Goal: Task Accomplishment & Management: Manage account settings

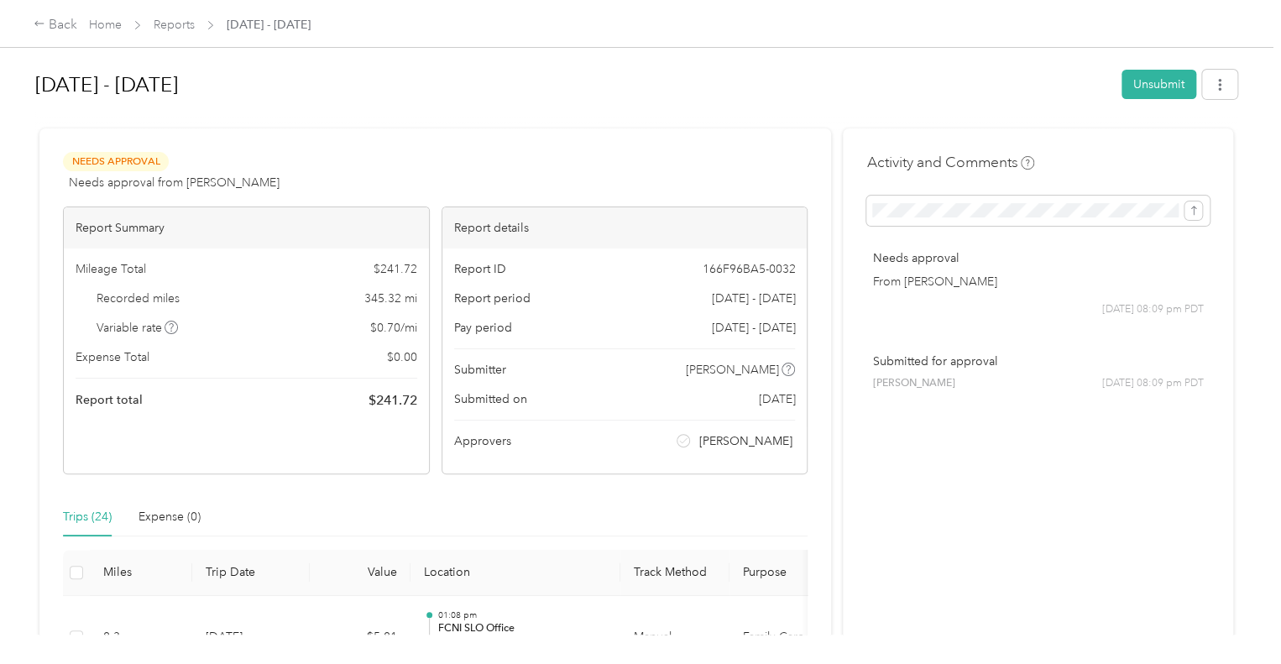
scroll to position [130, 0]
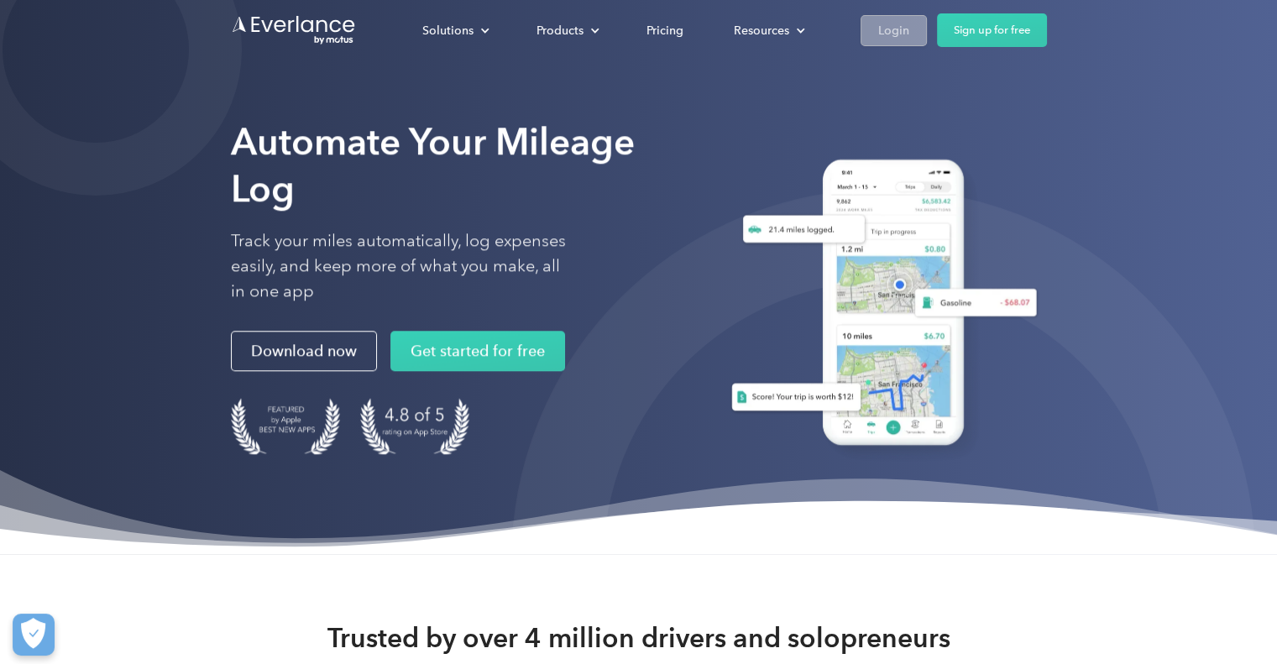
click at [899, 36] on div "Login" at bounding box center [893, 30] width 31 height 21
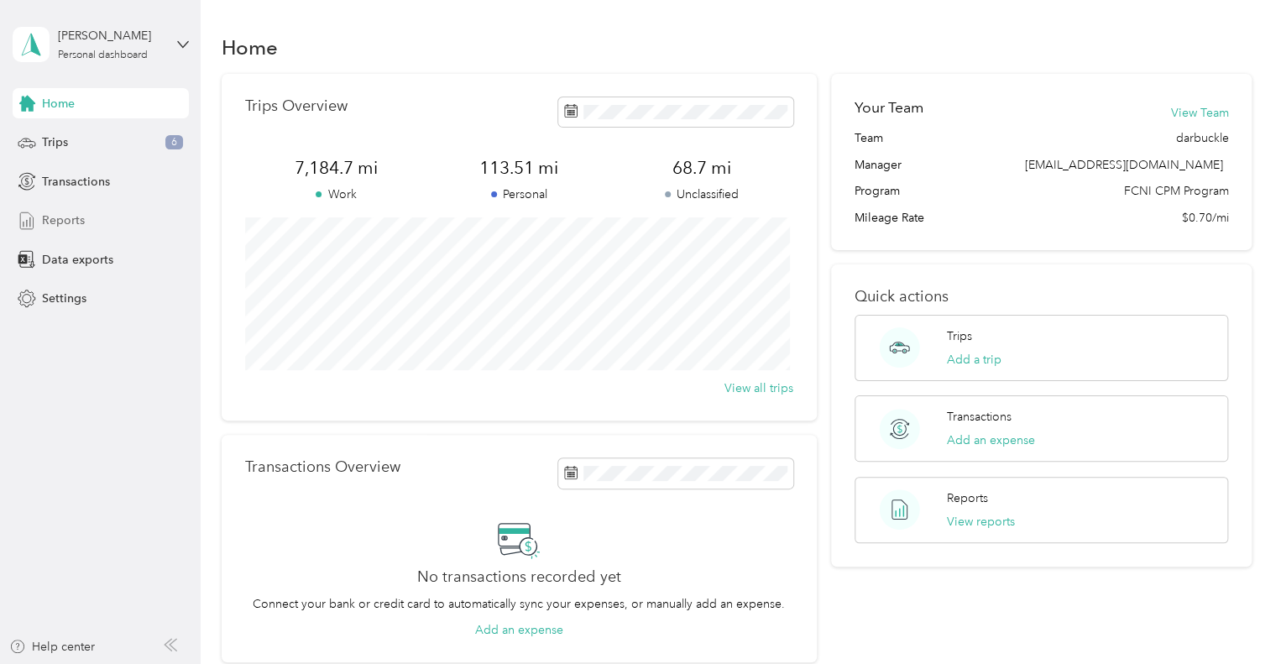
click at [93, 223] on div "Reports" at bounding box center [101, 221] width 176 height 30
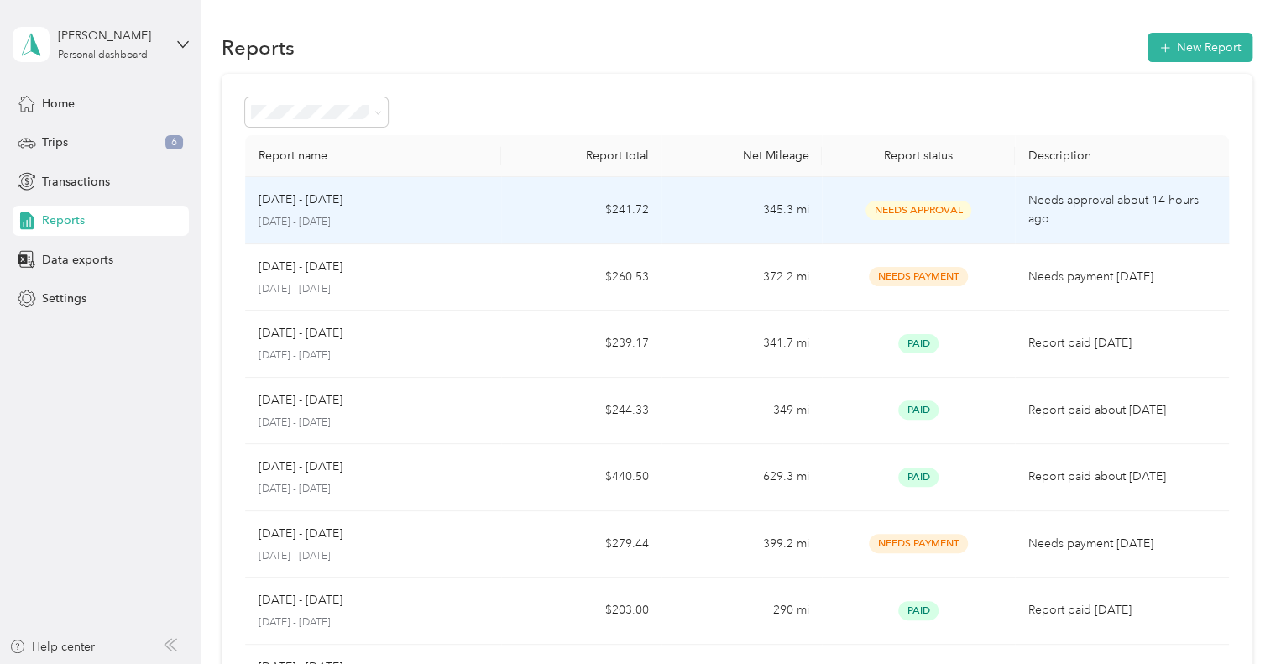
click at [362, 205] on div "[DATE] - [DATE]" at bounding box center [374, 200] width 230 height 18
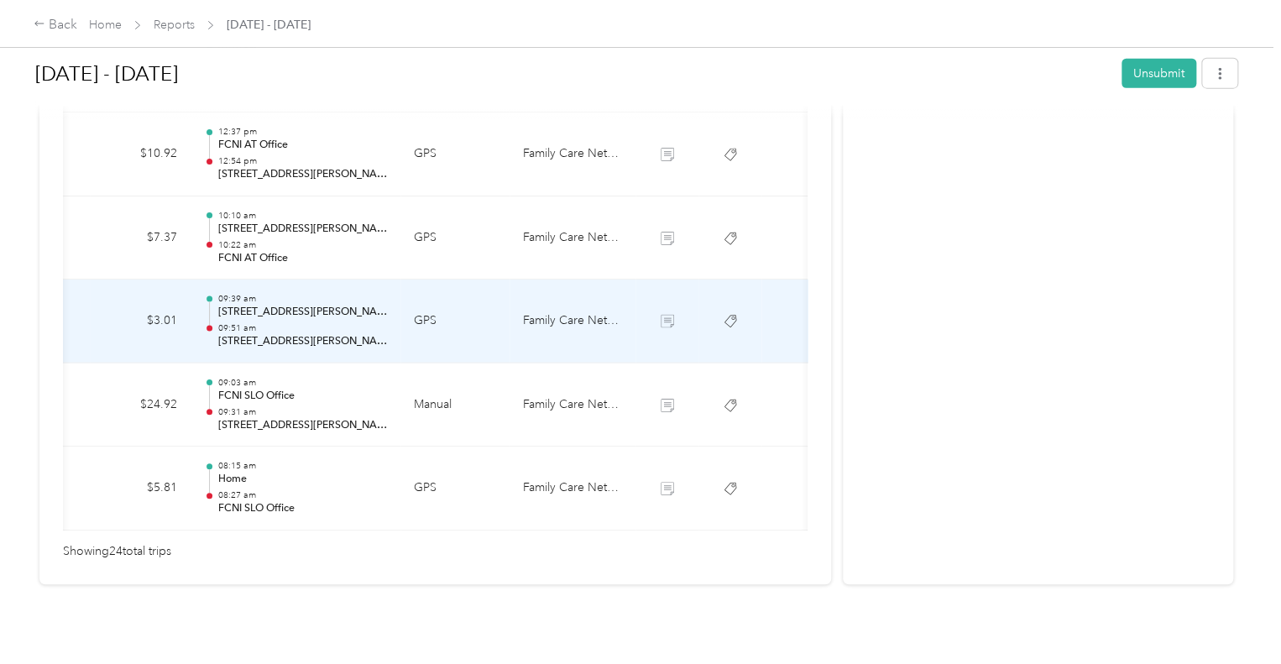
scroll to position [0, 238]
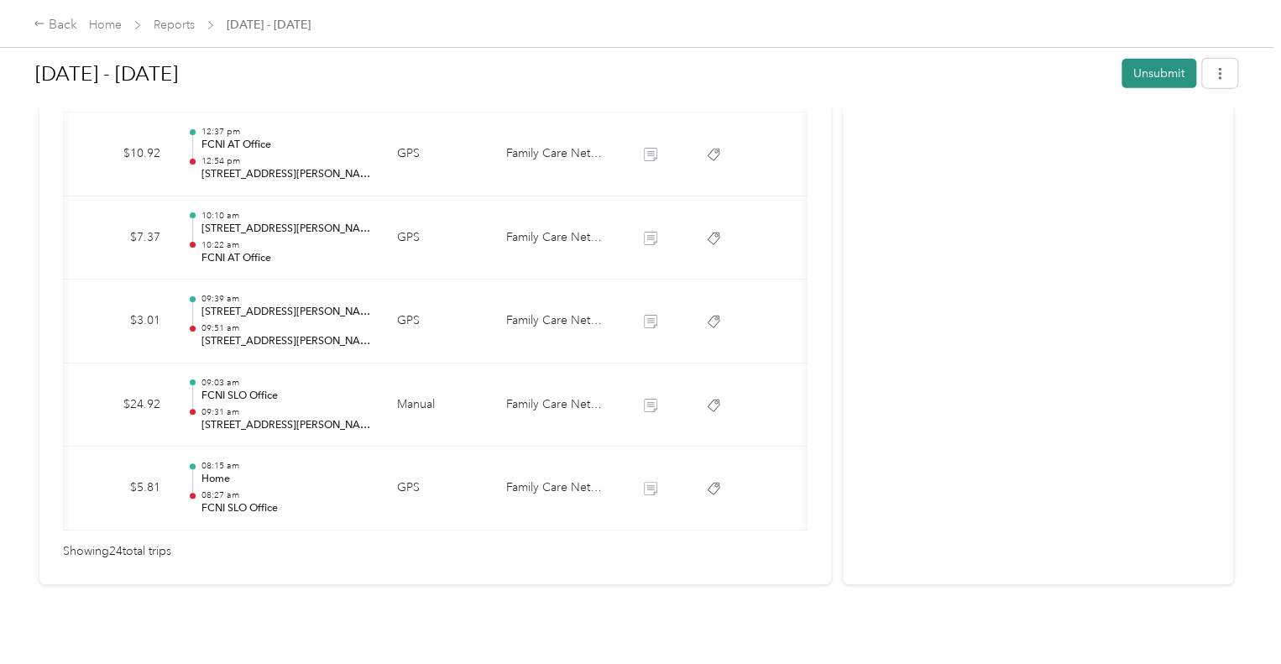
click at [1156, 70] on button "Unsubmit" at bounding box center [1159, 73] width 75 height 29
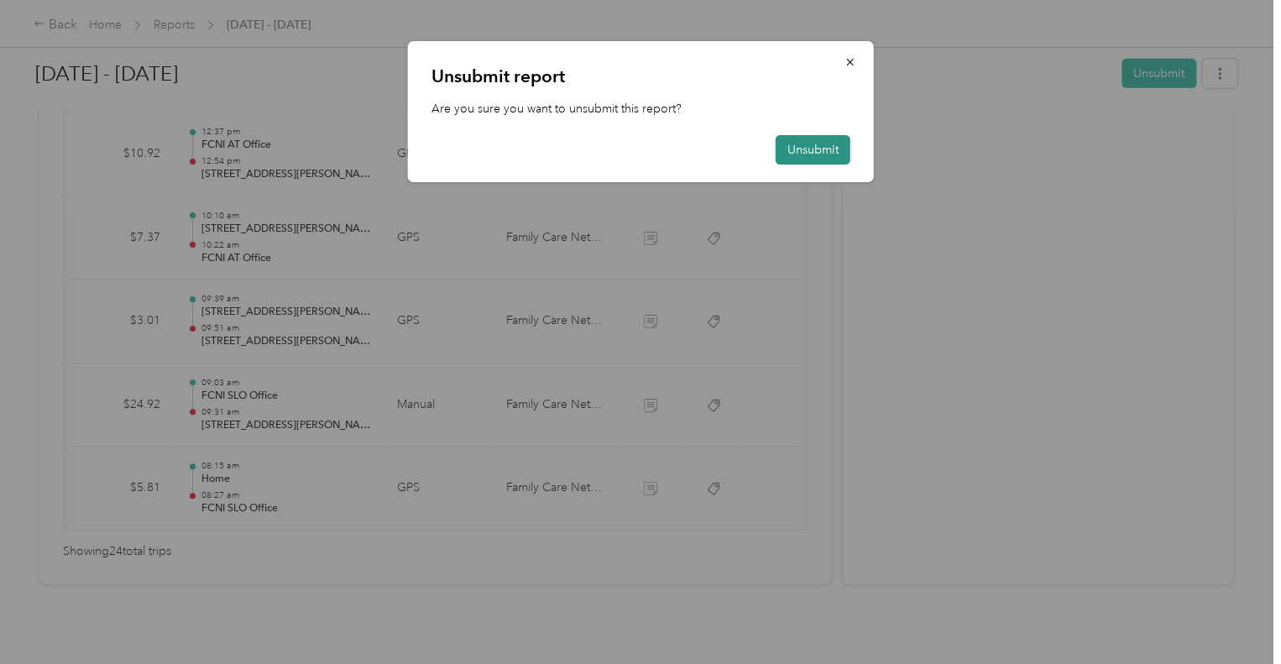
click at [793, 153] on button "Unsubmit" at bounding box center [813, 149] width 75 height 29
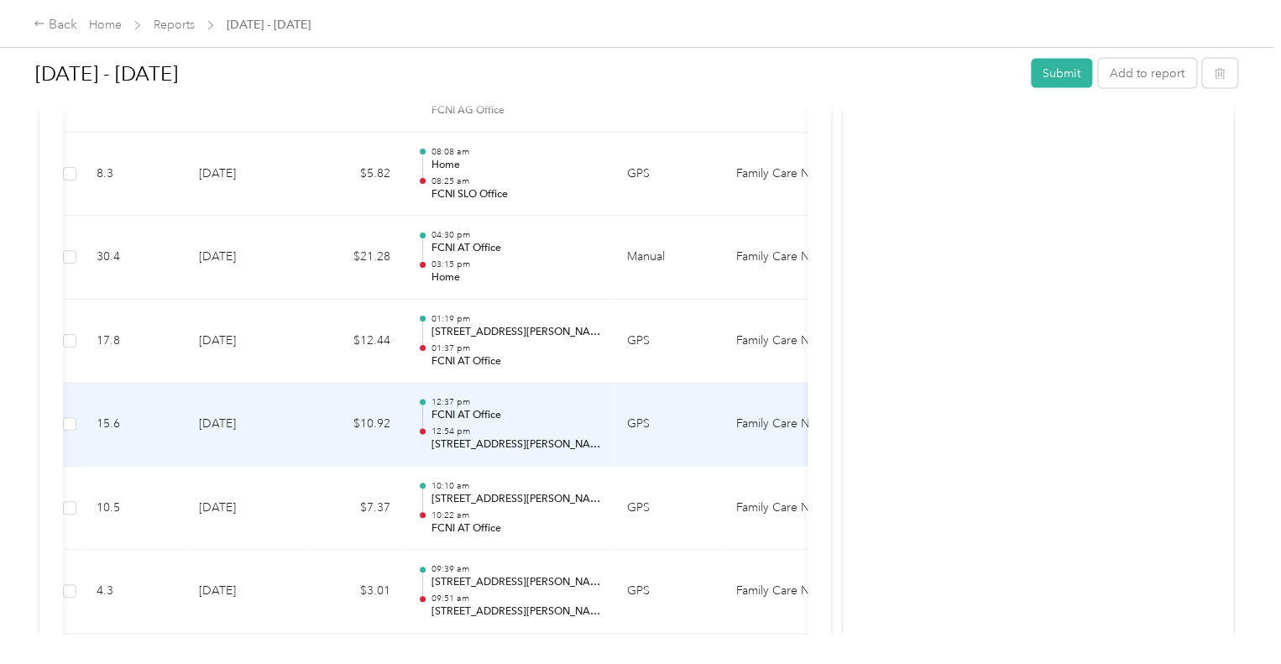
scroll to position [1798, 0]
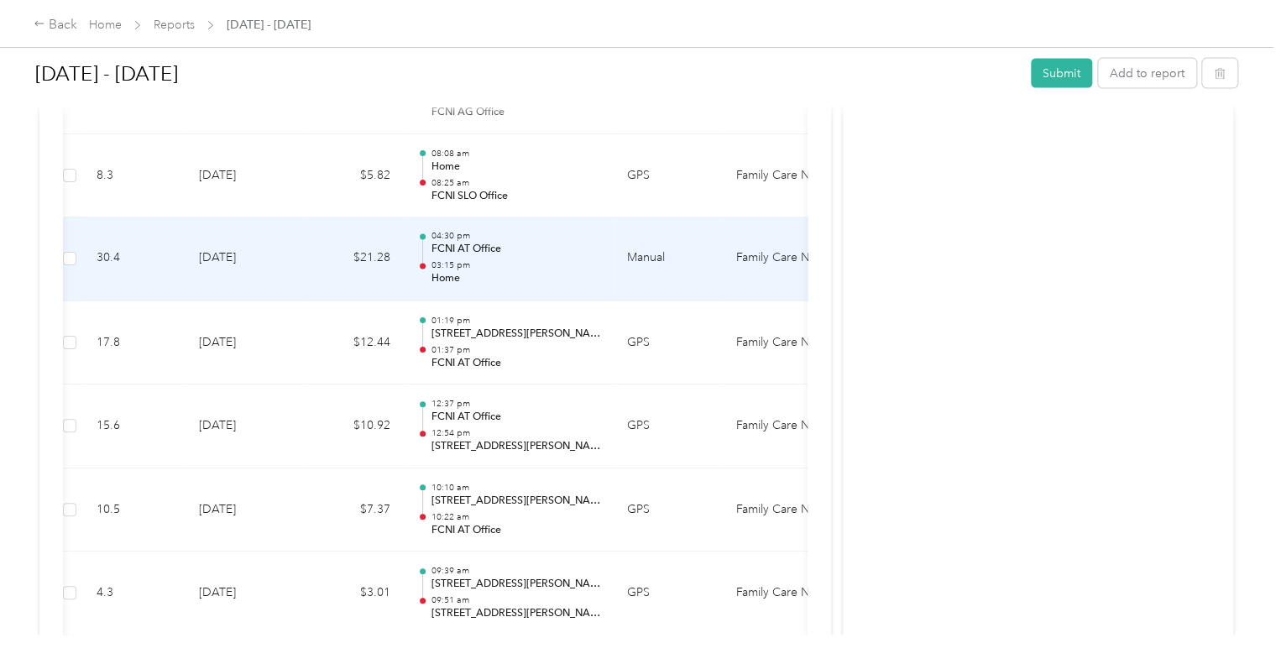
click at [322, 245] on td "$21.28" at bounding box center [353, 259] width 101 height 84
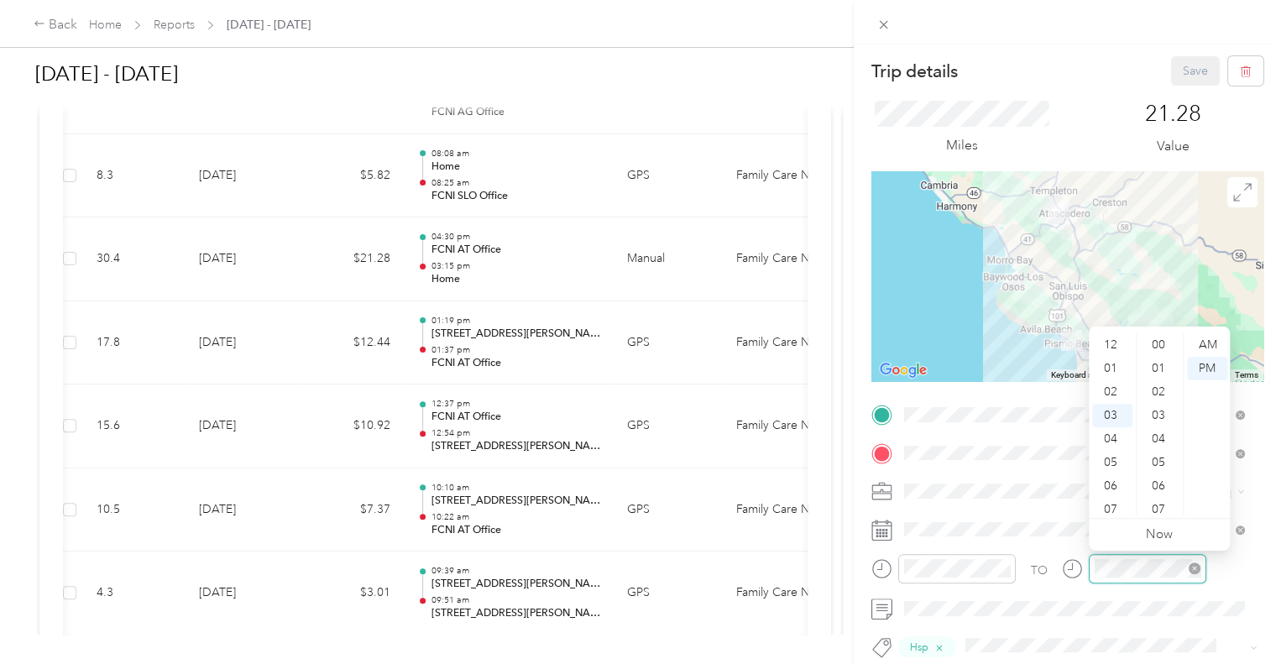
scroll to position [353, 0]
click at [1215, 365] on div "PM" at bounding box center [1207, 369] width 40 height 24
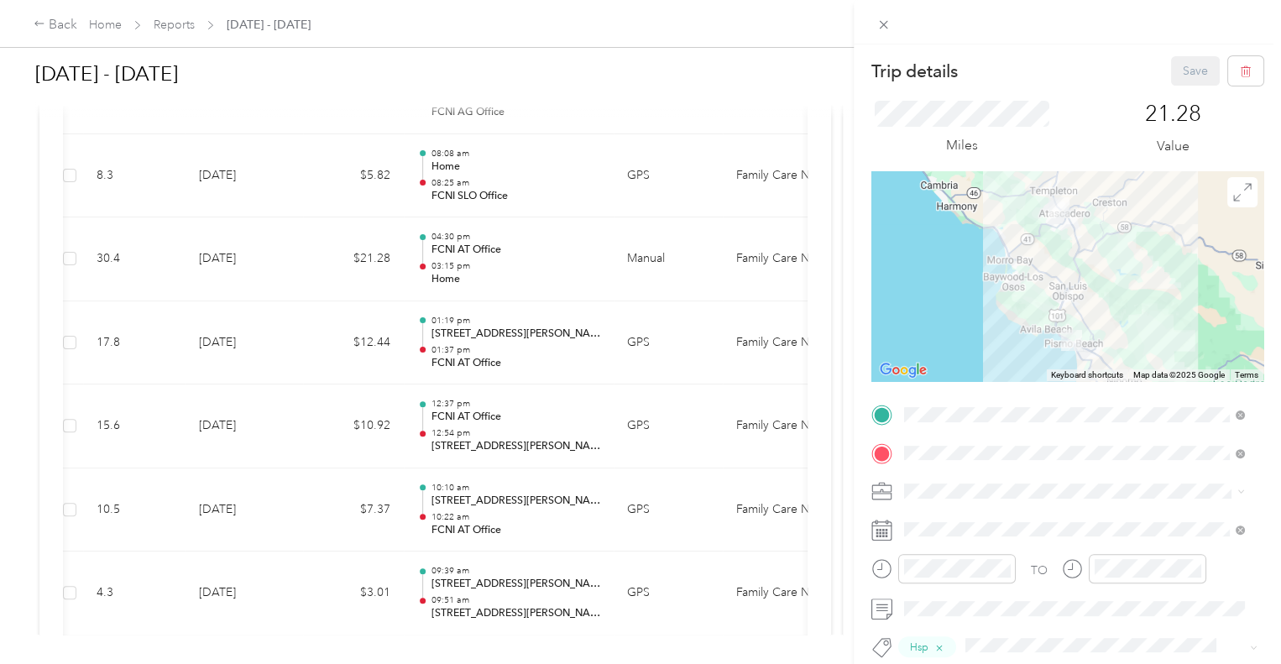
click at [860, 581] on form "Trip details Save This trip cannot be edited because it is either under review,…" at bounding box center [1067, 433] width 427 height 754
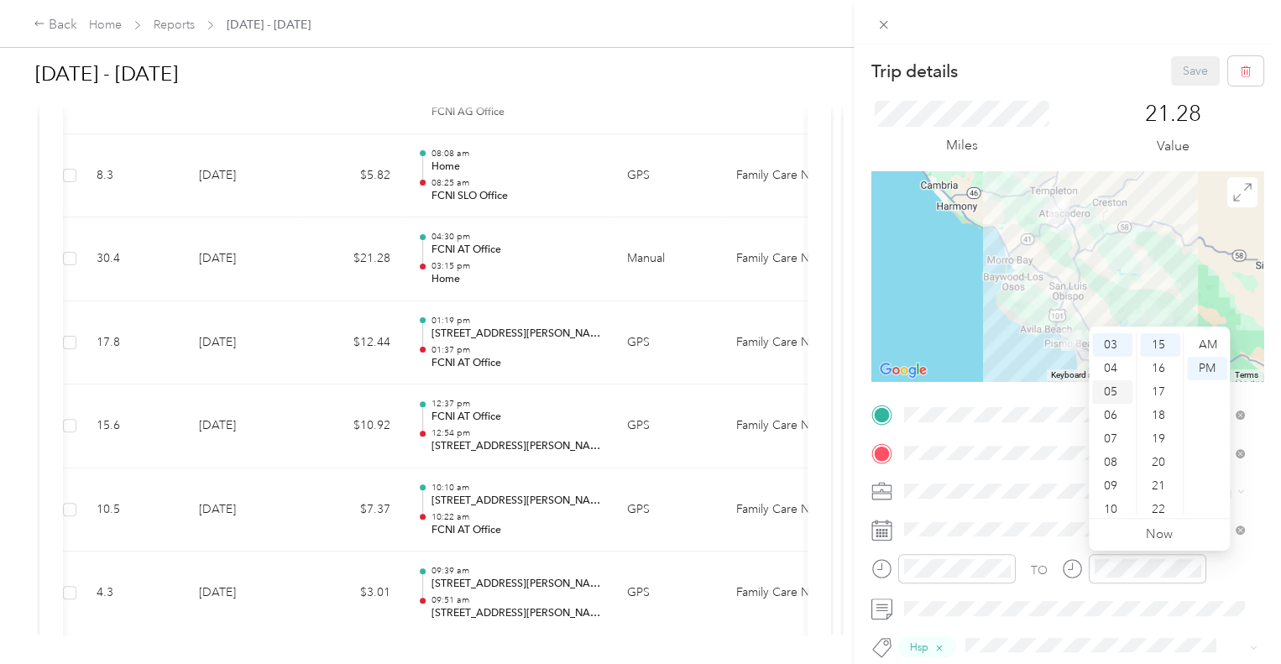
click at [1107, 385] on div "05" at bounding box center [1112, 392] width 40 height 24
click at [1210, 364] on div "PM" at bounding box center [1207, 369] width 40 height 24
click at [859, 577] on form "Trip details Save This trip cannot be edited because it is either under review,…" at bounding box center [1067, 433] width 427 height 754
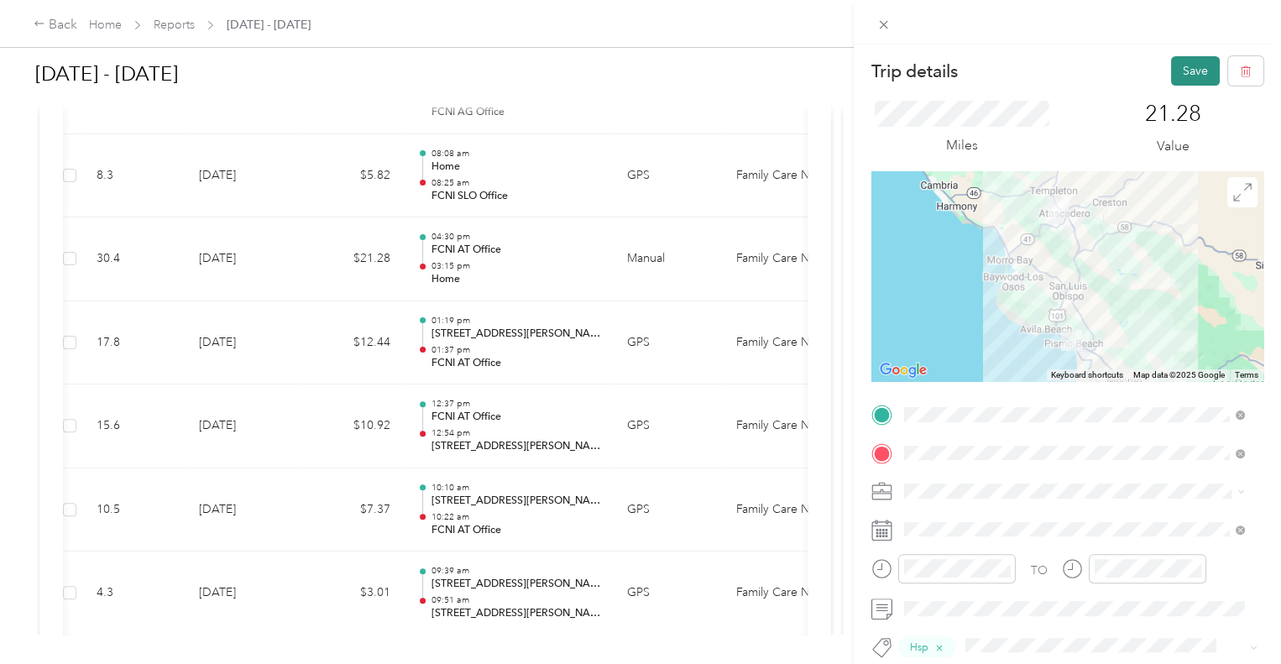
click at [1171, 60] on button "Save" at bounding box center [1195, 70] width 49 height 29
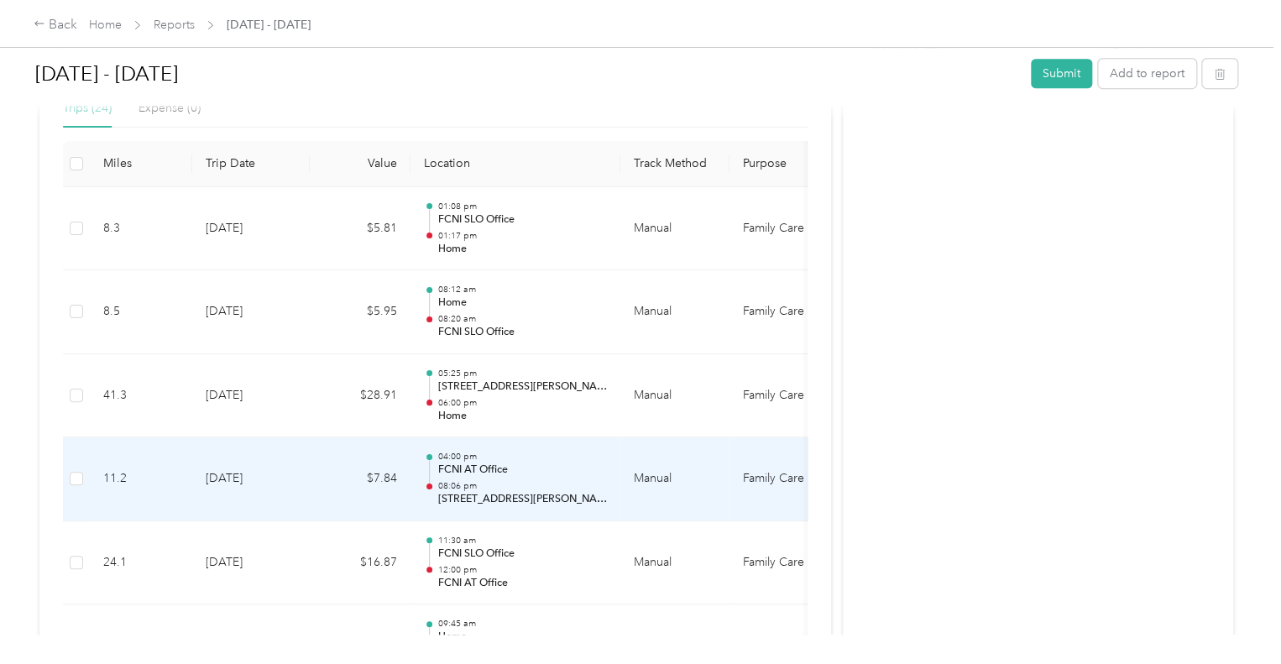
scroll to position [409, 0]
click at [555, 487] on p "08:06 pm" at bounding box center [522, 486] width 170 height 12
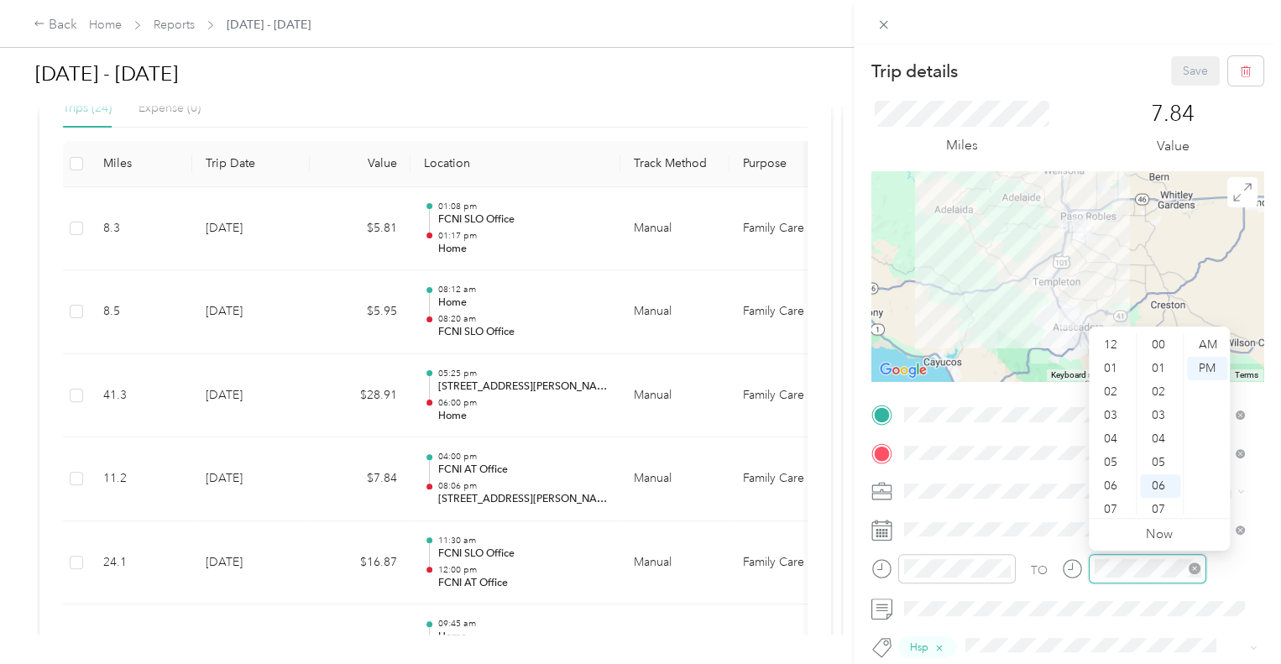
scroll to position [101, 0]
click at [1112, 341] on div "04" at bounding box center [1112, 339] width 40 height 24
click at [1105, 342] on div "04" at bounding box center [1112, 339] width 40 height 24
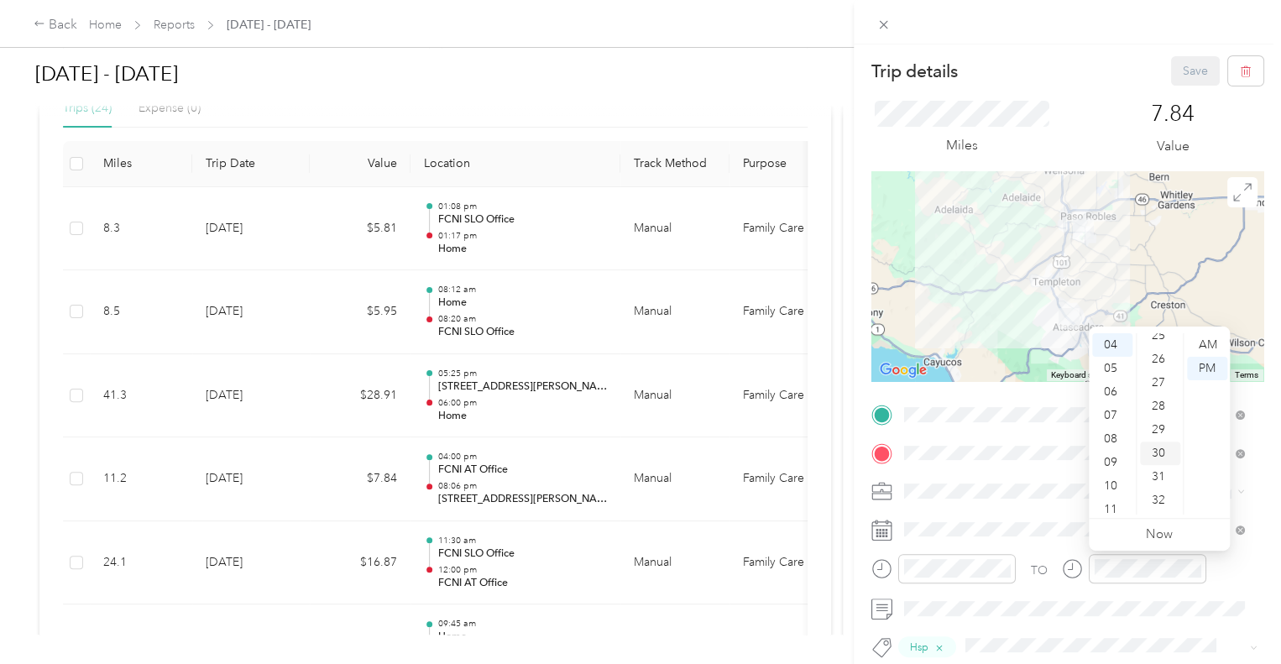
click at [1165, 445] on div "30" at bounding box center [1160, 454] width 40 height 24
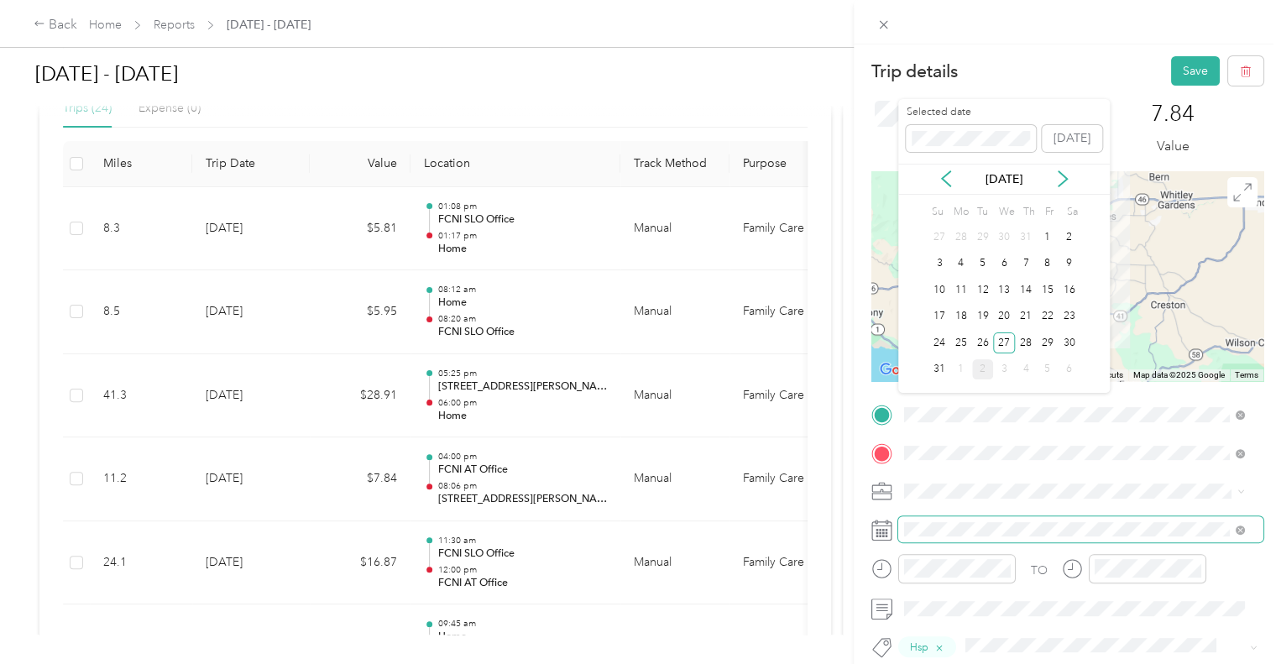
scroll to position [138, 0]
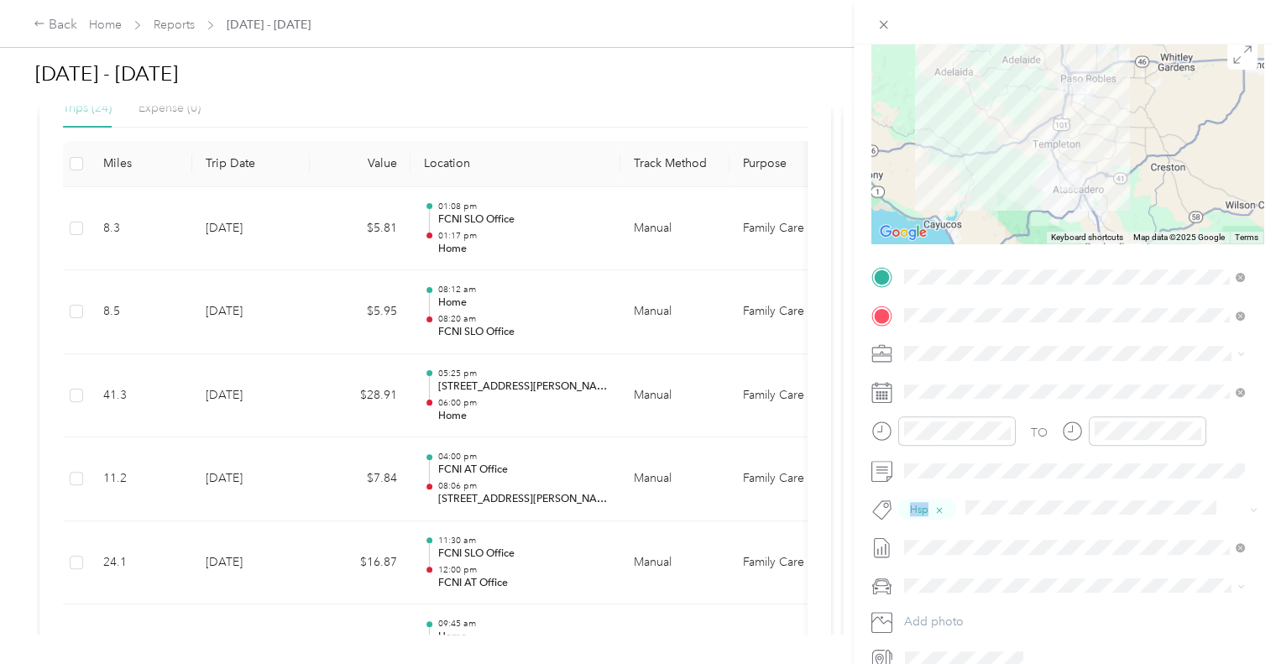
drag, startPoint x: 1001, startPoint y: 478, endPoint x: 974, endPoint y: 605, distance: 129.6
click at [974, 605] on div "TO Hsp Add photo" at bounding box center [1068, 468] width 392 height 409
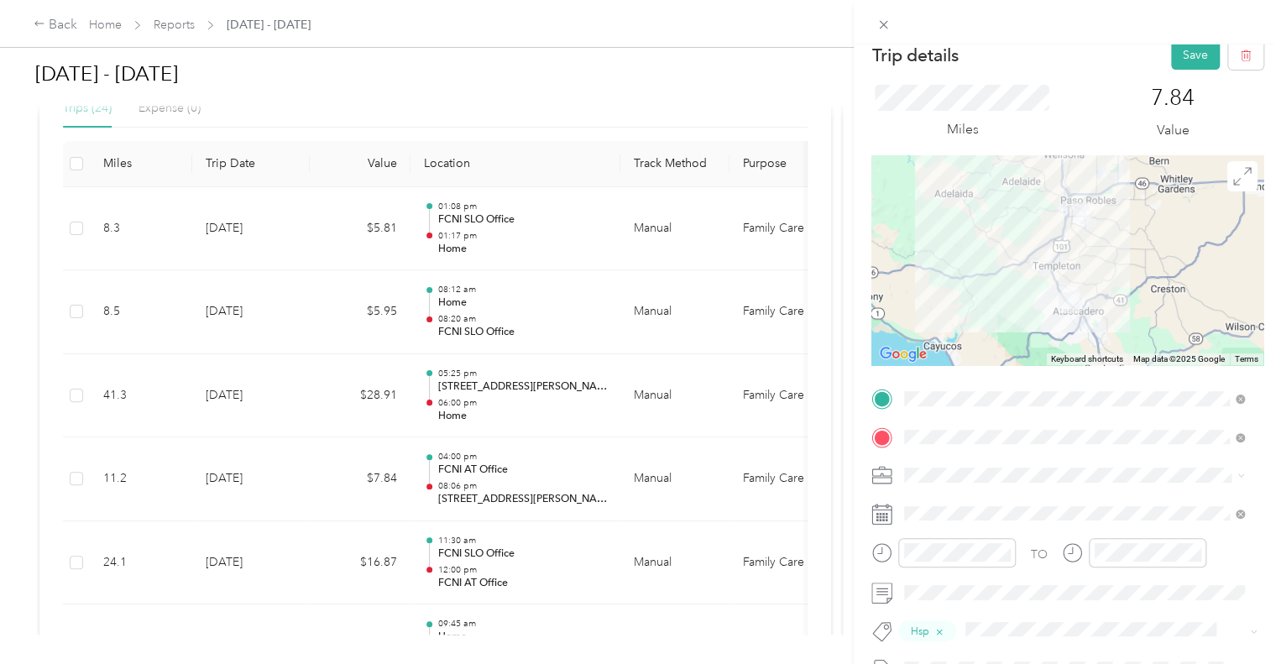
scroll to position [0, 0]
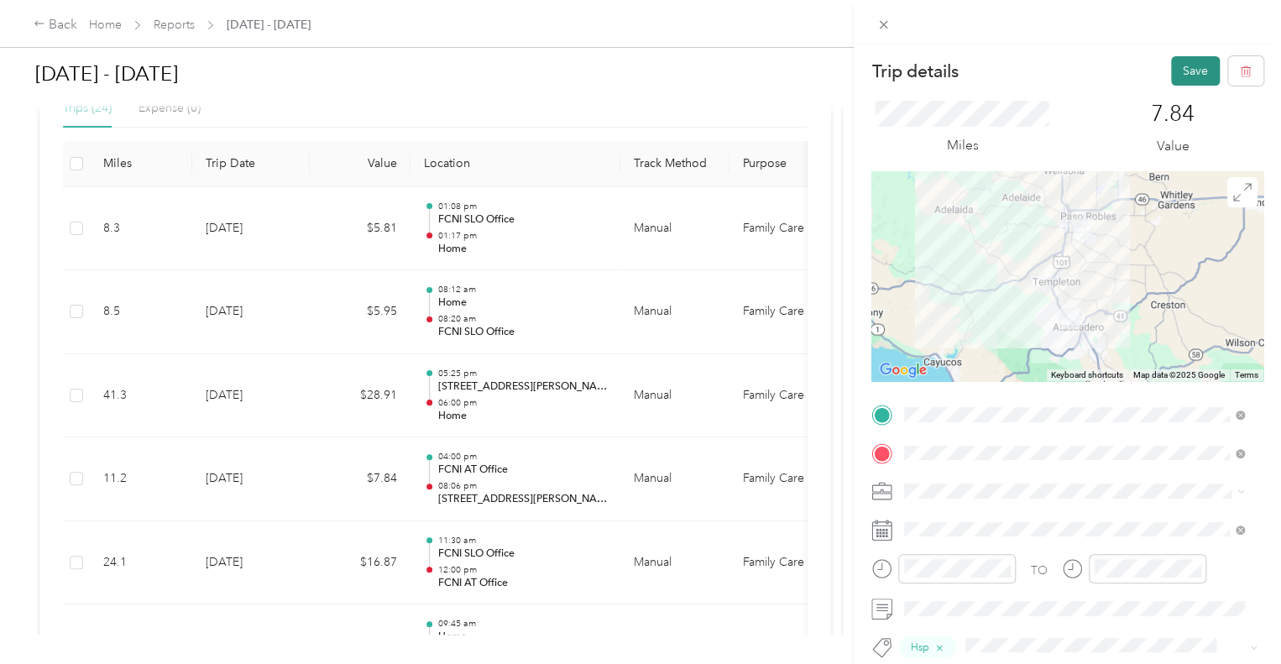
click at [1179, 67] on button "Save" at bounding box center [1195, 70] width 49 height 29
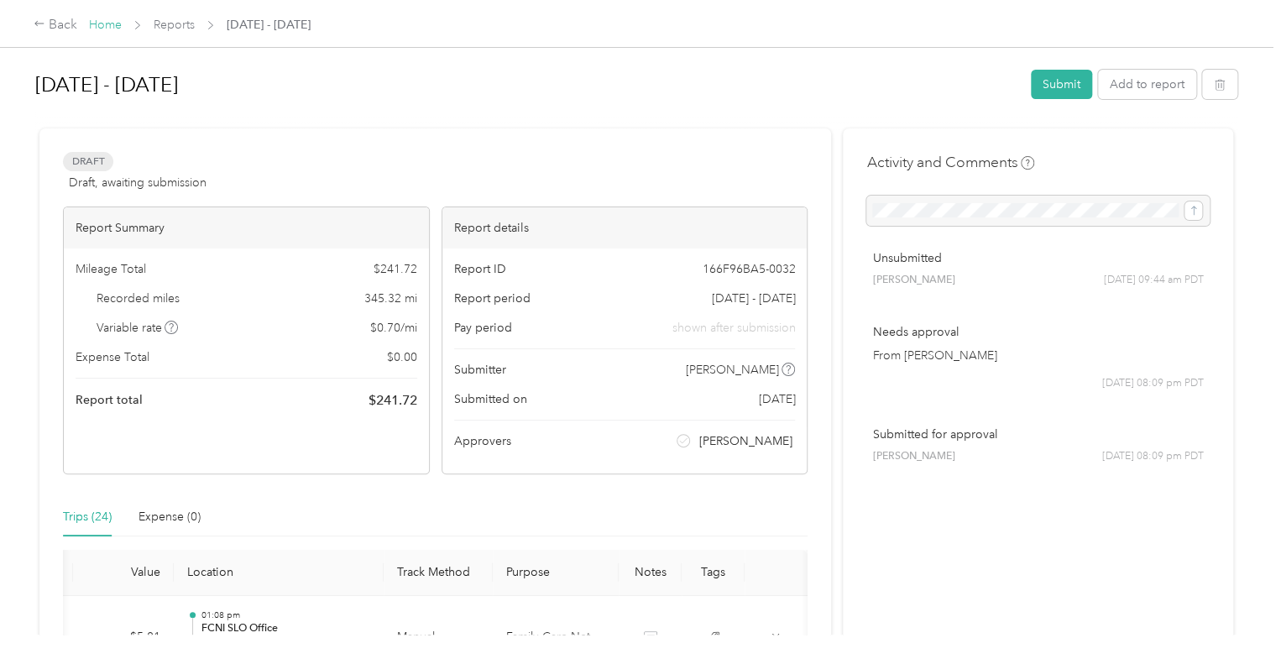
click at [107, 21] on link "Home" at bounding box center [105, 25] width 33 height 14
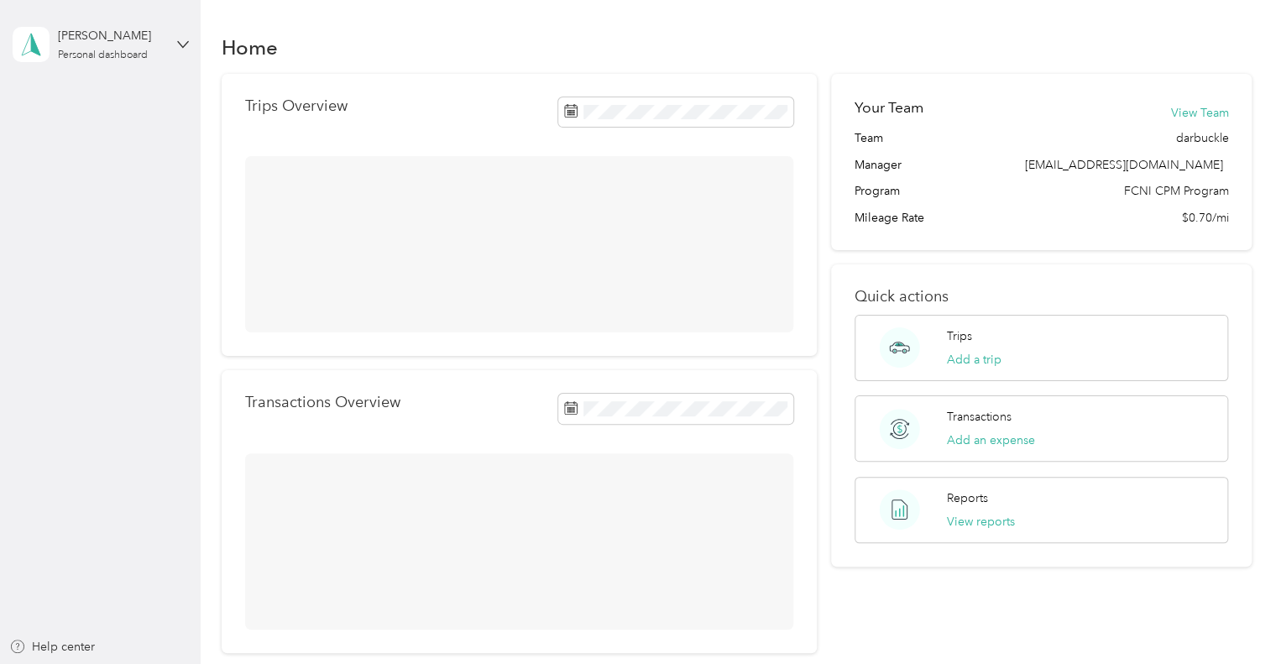
click at [107, 21] on div "[PERSON_NAME] Personal dashboard" at bounding box center [101, 44] width 176 height 59
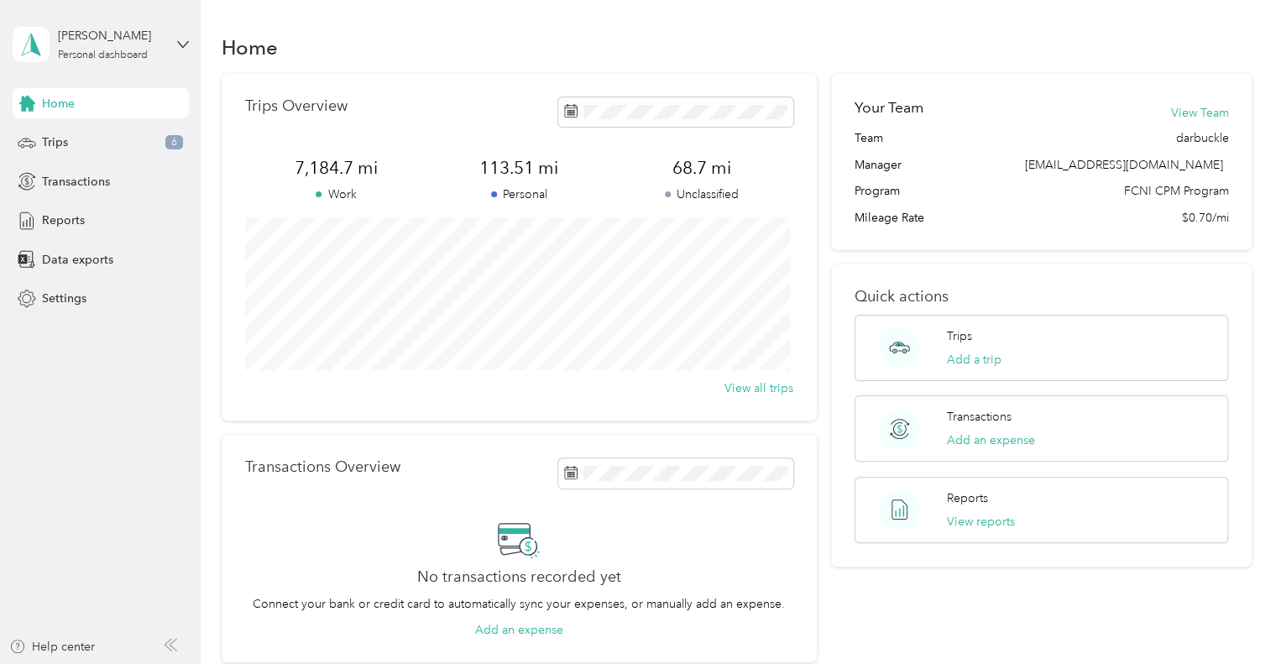
click at [528, 75] on div "Trips Overview 7,184.7 mi Work 113.51 mi Personal 68.7 mi Unclassified View all…" at bounding box center [519, 247] width 595 height 347
click at [89, 106] on div "Home" at bounding box center [101, 103] width 176 height 30
click at [81, 134] on div "Trips 6" at bounding box center [101, 143] width 176 height 30
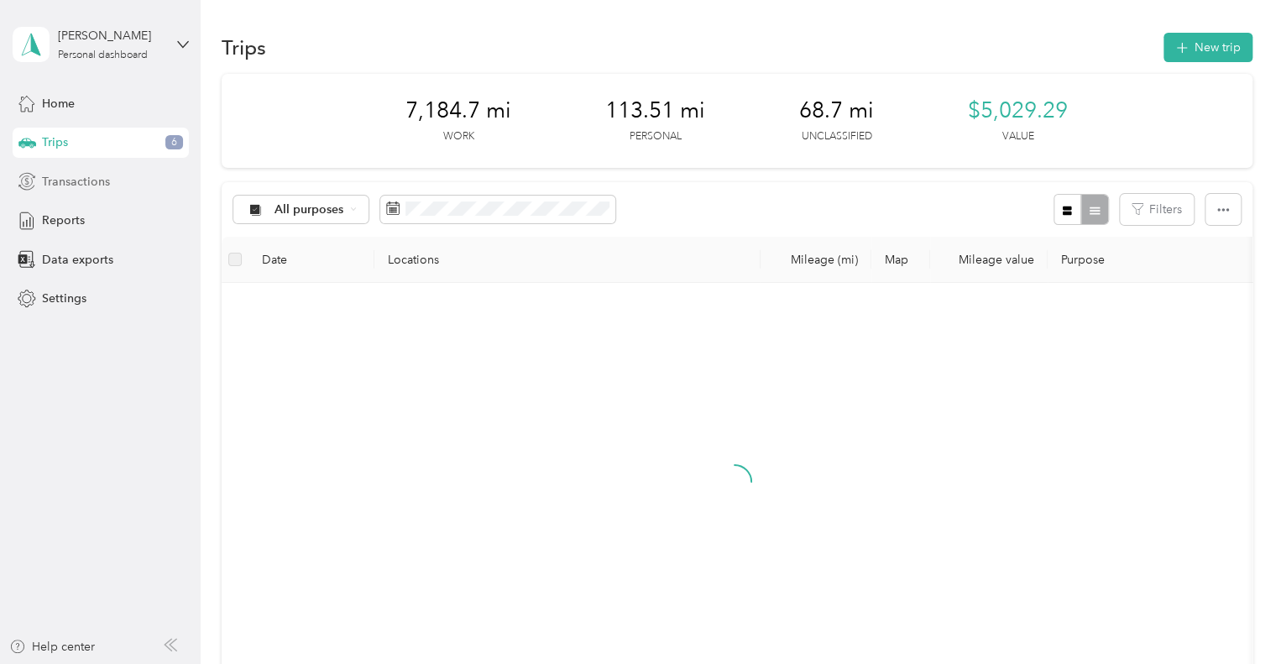
click at [81, 174] on span "Transactions" at bounding box center [76, 182] width 68 height 18
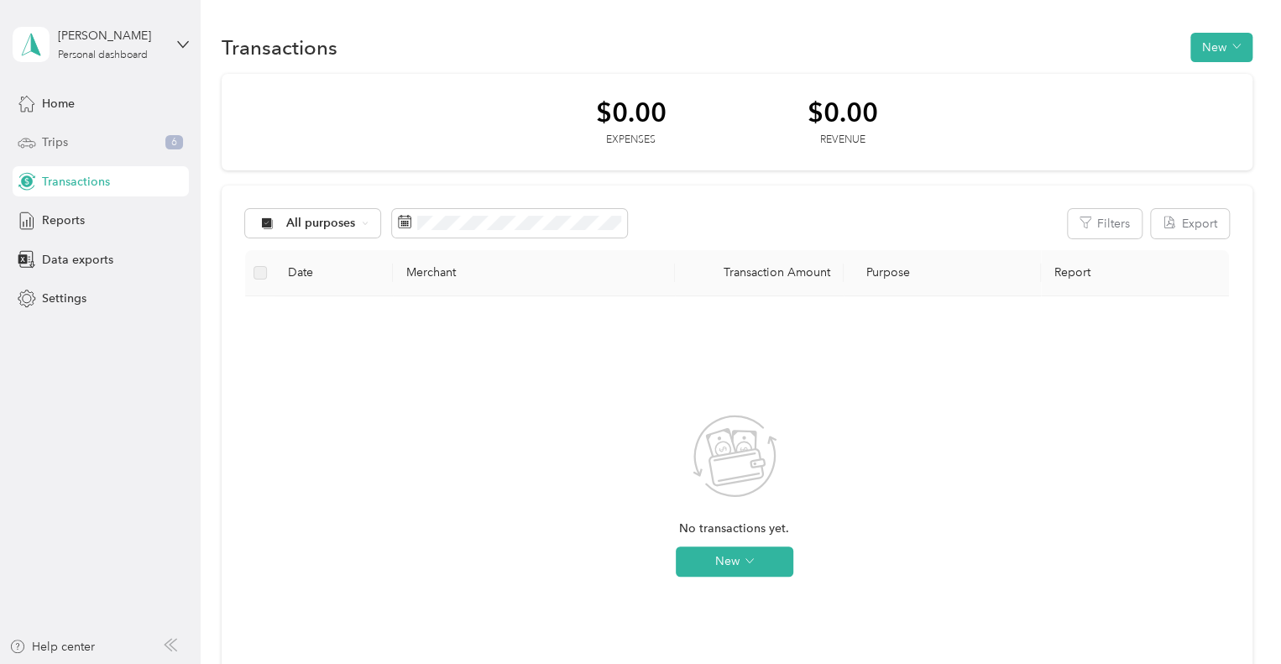
click at [75, 144] on div "Trips 6" at bounding box center [101, 143] width 176 height 30
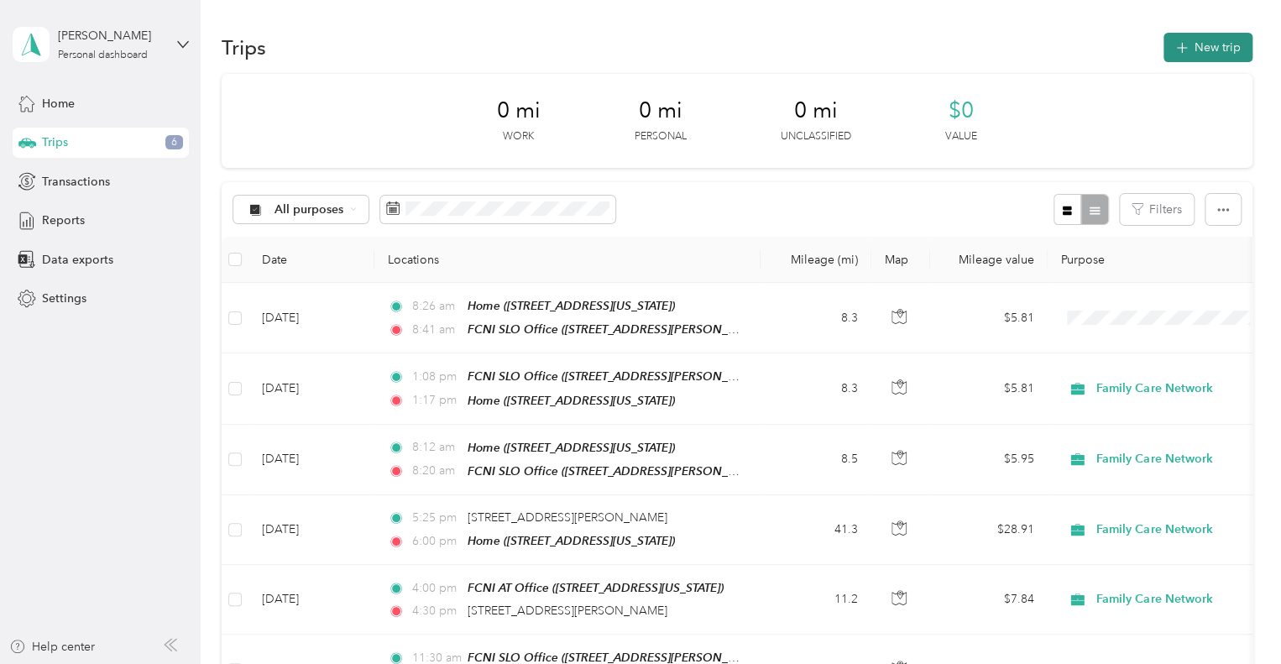
click at [1212, 43] on button "New trip" at bounding box center [1208, 47] width 89 height 29
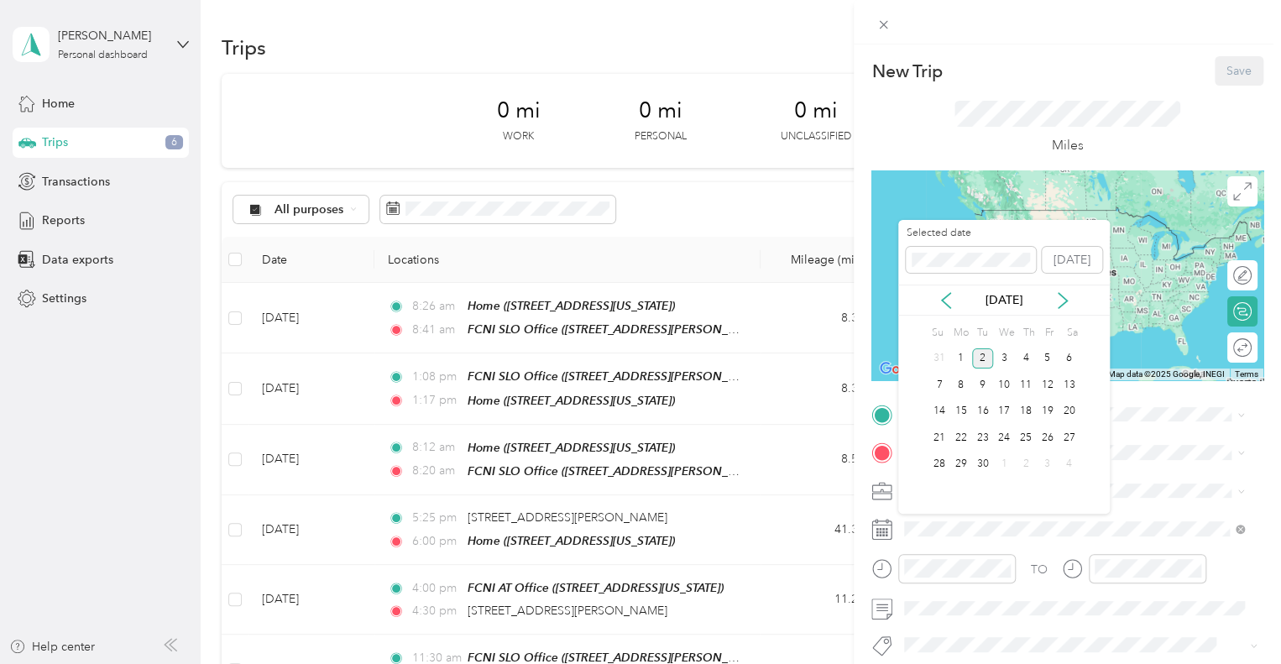
click at [943, 308] on div "[DATE]" at bounding box center [1004, 300] width 212 height 18
click at [947, 296] on icon at bounding box center [946, 300] width 17 height 17
click at [1026, 458] on div "28" at bounding box center [1026, 464] width 22 height 21
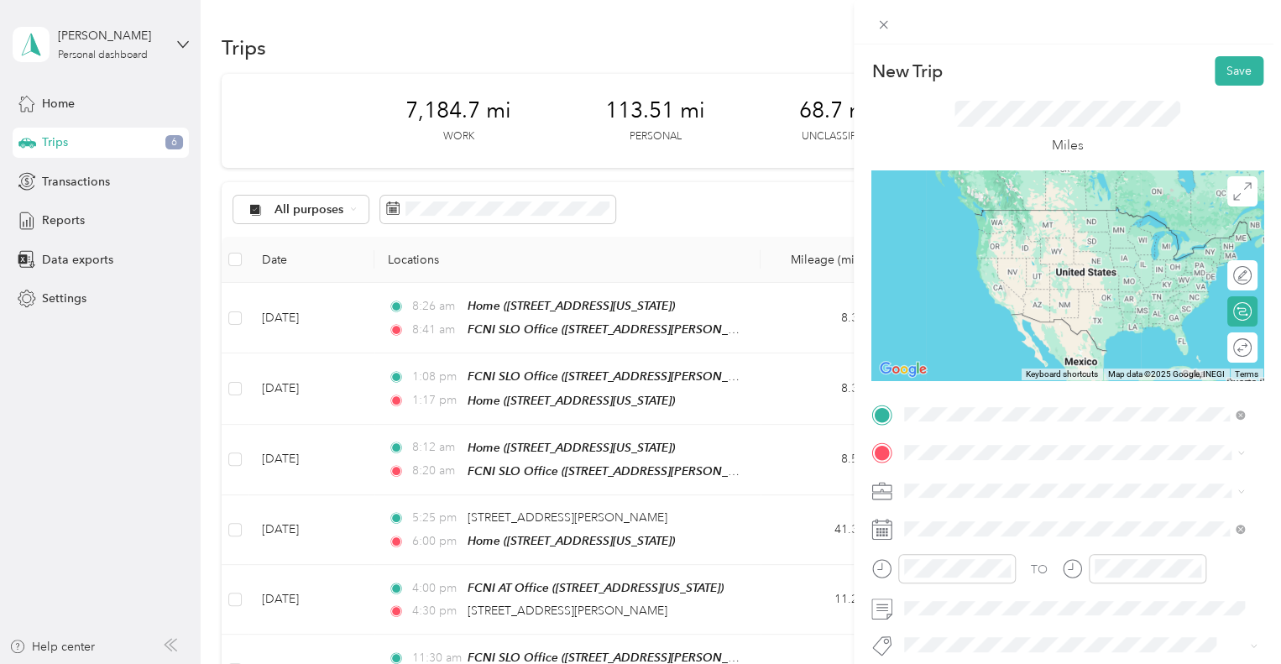
click at [1011, 292] on span "[STREET_ADDRESS][US_STATE]" at bounding box center [1020, 287] width 168 height 14
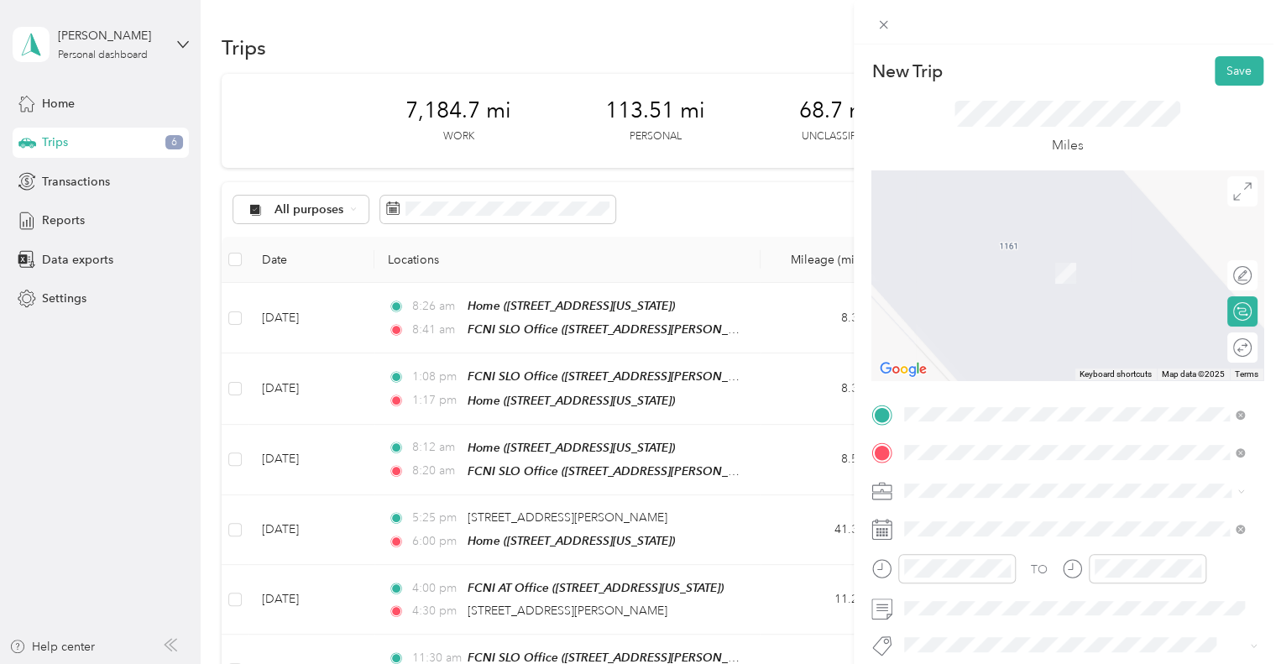
click at [1029, 382] on strong "FCNI AG Office" at bounding box center [1037, 374] width 86 height 15
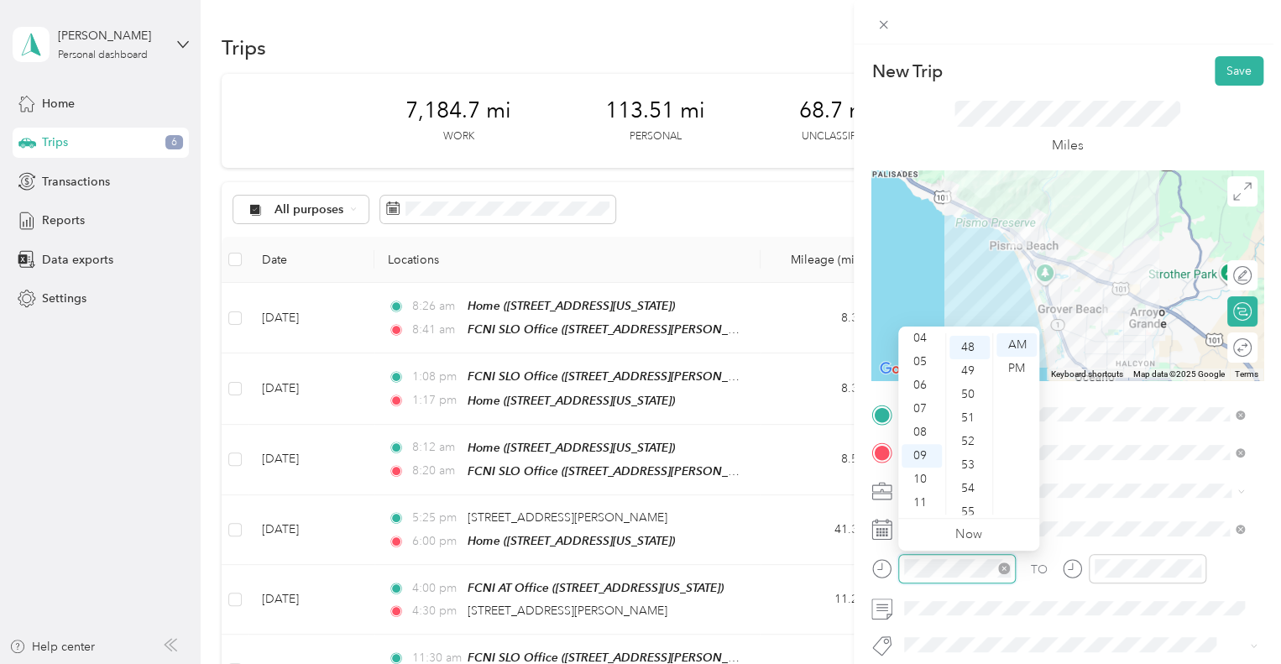
scroll to position [1128, 0]
click at [927, 428] on div "08" at bounding box center [922, 433] width 40 height 24
click at [917, 427] on div "08" at bounding box center [922, 433] width 40 height 24
click at [967, 345] on div "00" at bounding box center [970, 345] width 40 height 24
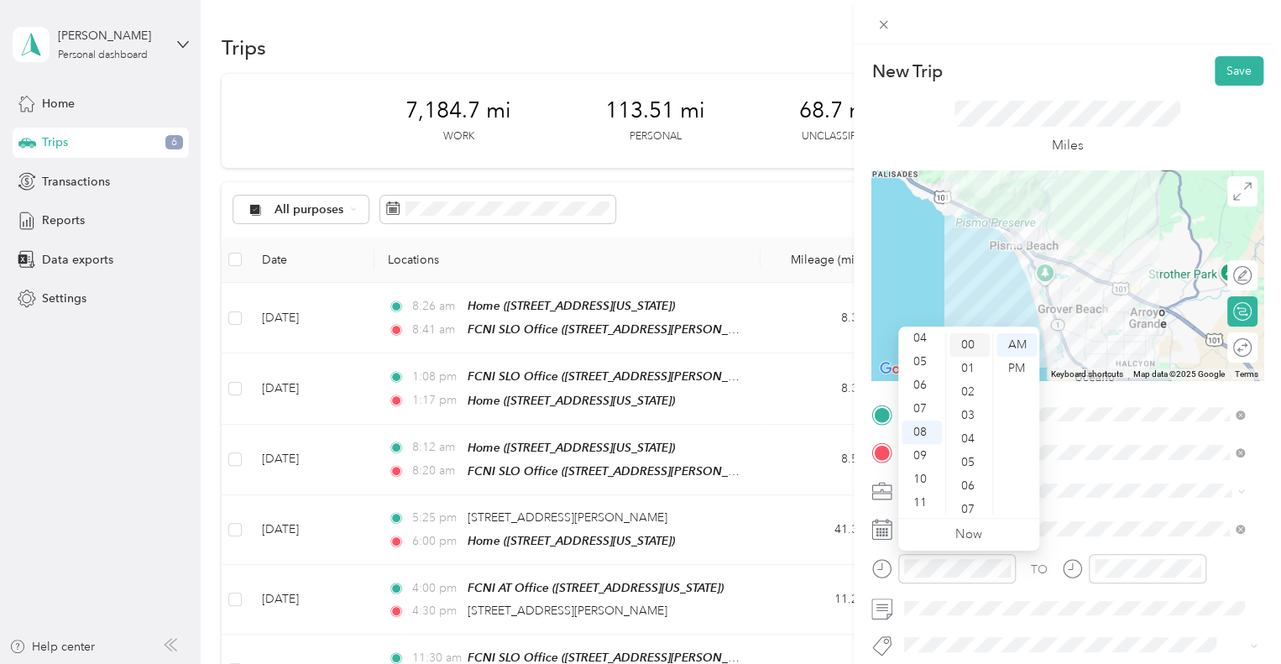
click at [967, 345] on div "00" at bounding box center [970, 345] width 40 height 24
click at [1022, 348] on div "AM" at bounding box center [1017, 345] width 40 height 24
click at [966, 345] on div "00" at bounding box center [970, 345] width 40 height 24
click at [971, 342] on div "00" at bounding box center [970, 345] width 40 height 24
click at [1024, 343] on div "AM" at bounding box center [1017, 345] width 40 height 24
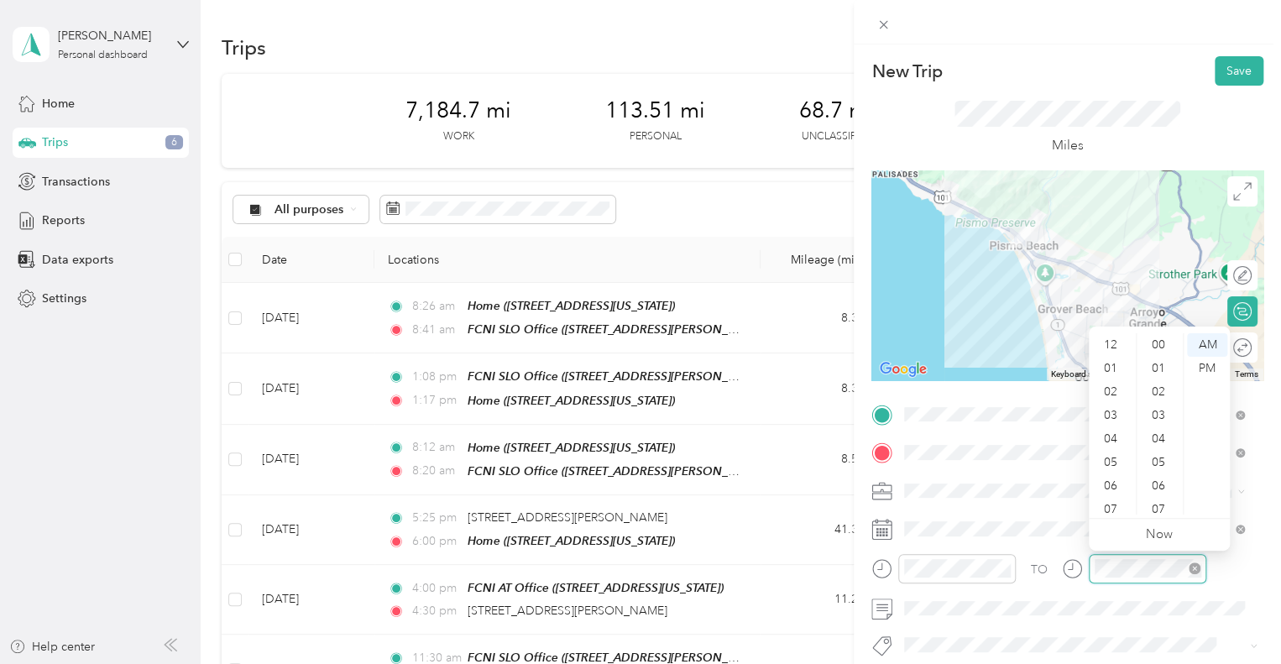
scroll to position [101, 0]
click at [1111, 432] on div "08" at bounding box center [1112, 433] width 40 height 24
click at [1169, 462] on div "10" at bounding box center [1160, 461] width 40 height 24
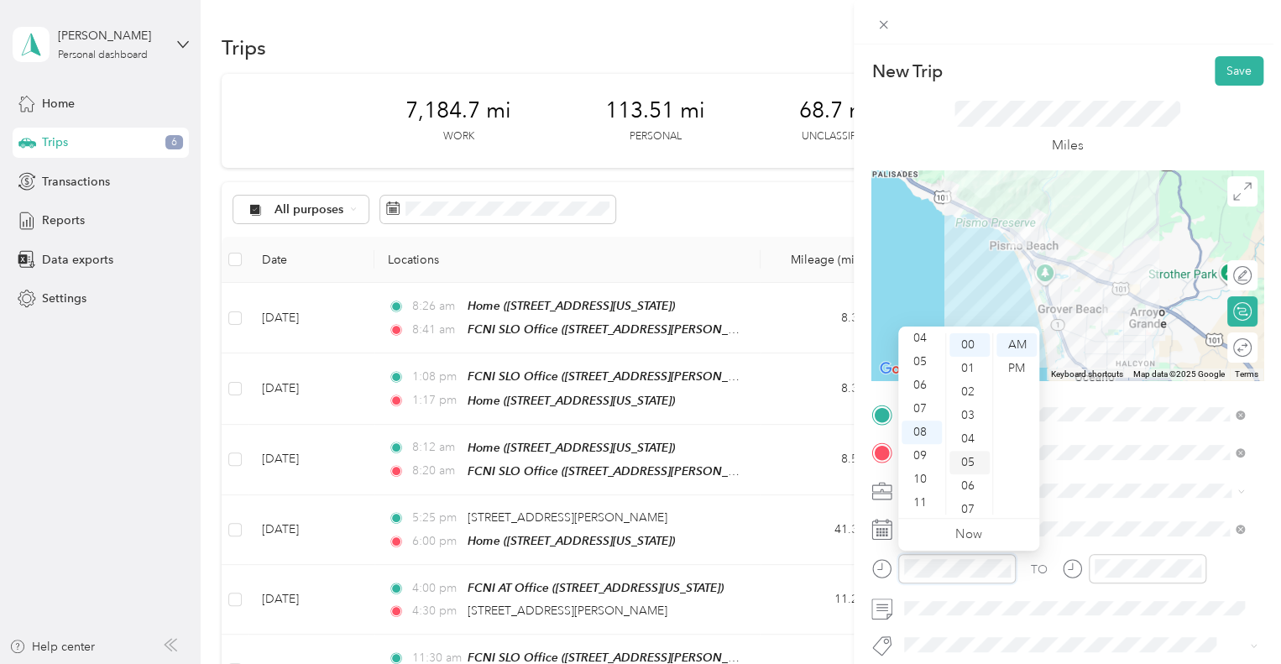
scroll to position [202, 0]
click at [971, 374] on div "10" at bounding box center [970, 379] width 40 height 24
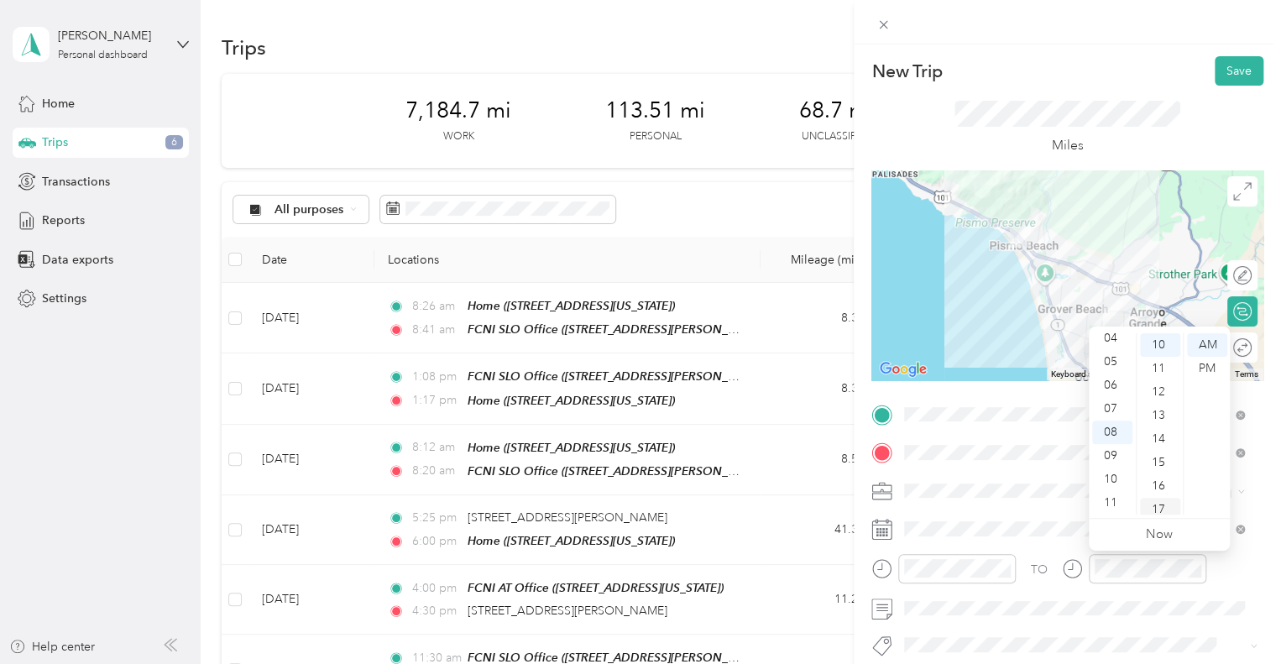
click at [1161, 504] on div "17" at bounding box center [1160, 510] width 40 height 24
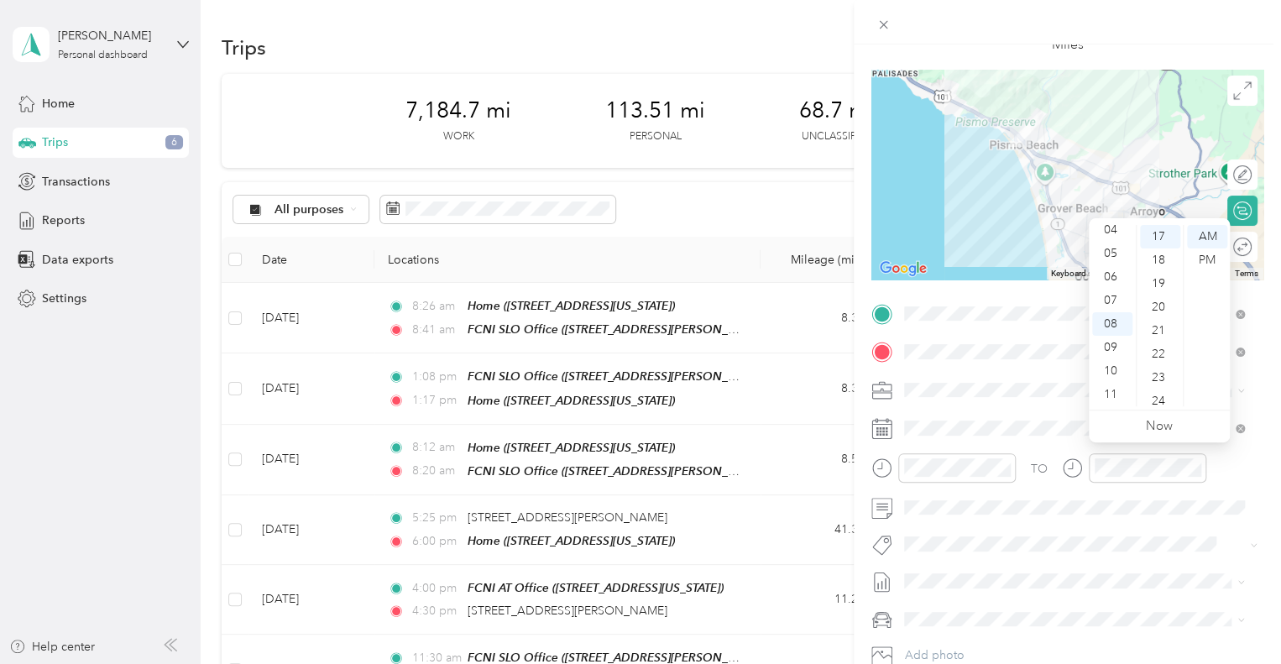
scroll to position [110, 0]
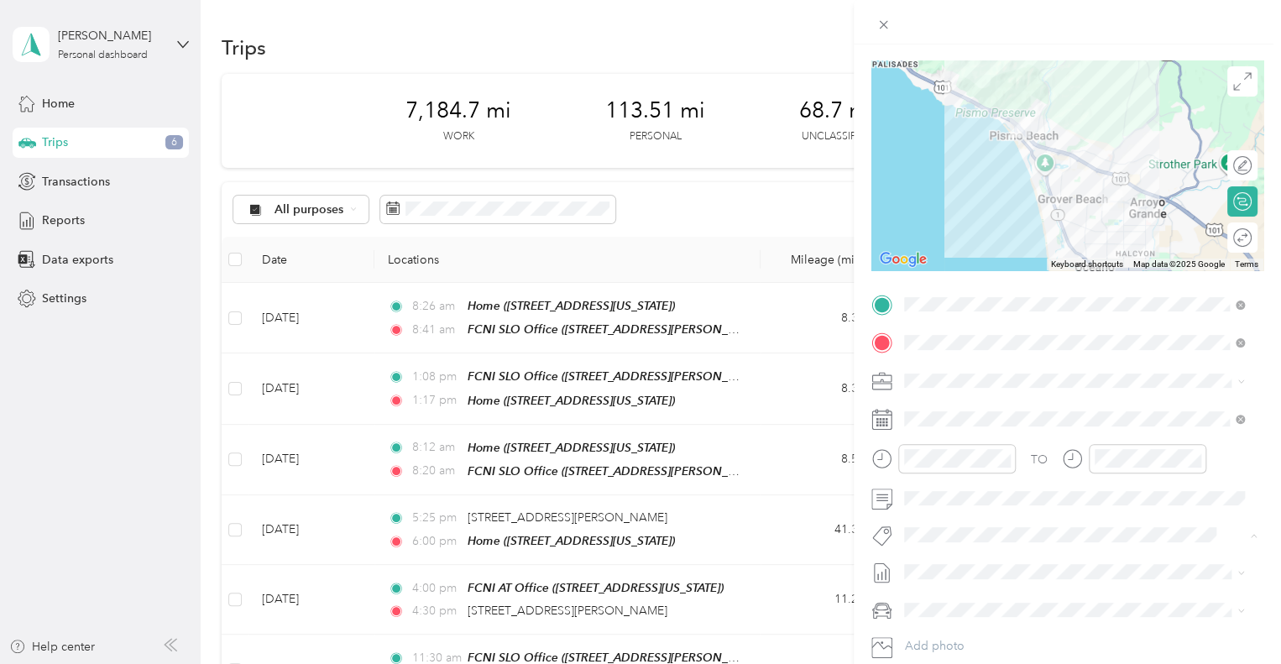
click at [935, 563] on span "Hsp" at bounding box center [931, 564] width 18 height 15
click at [937, 506] on span at bounding box center [1080, 498] width 365 height 27
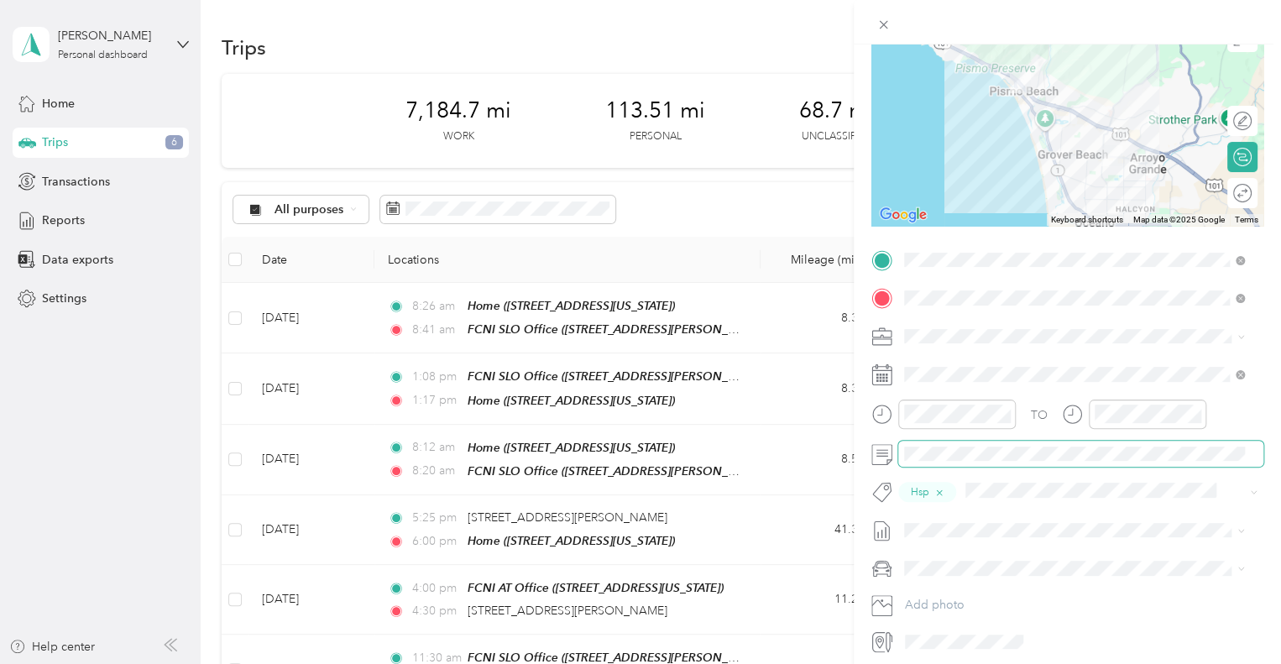
scroll to position [0, 0]
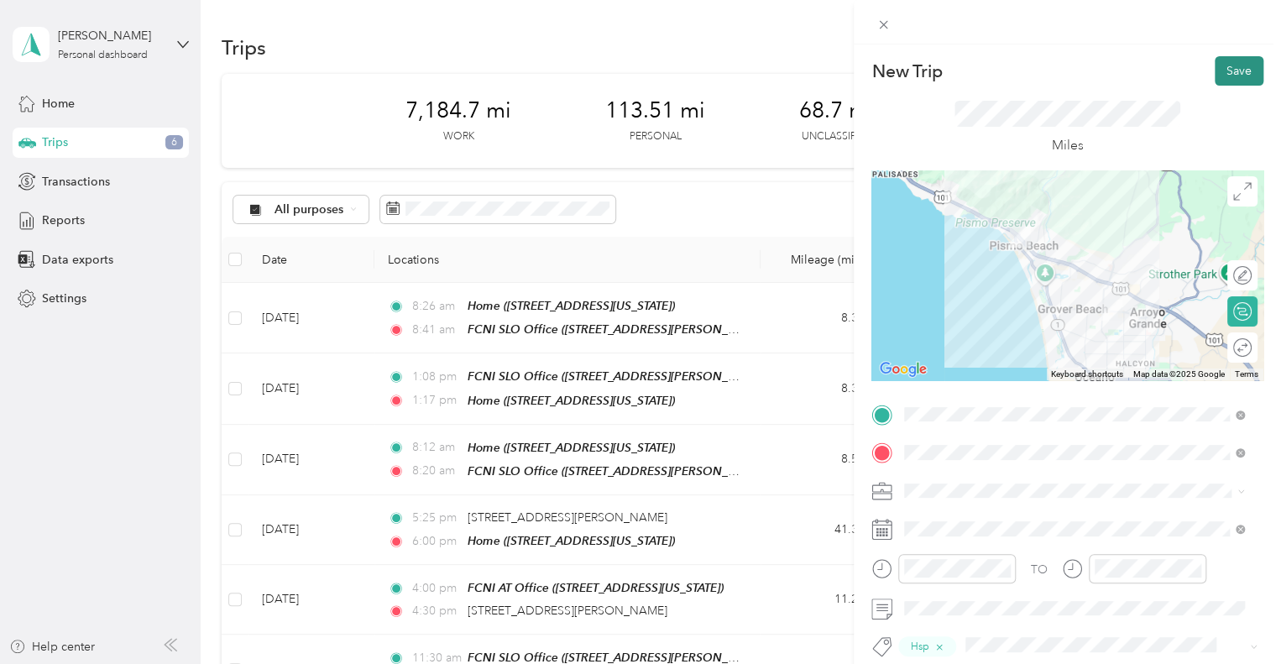
click at [1225, 71] on button "Save" at bounding box center [1239, 70] width 49 height 29
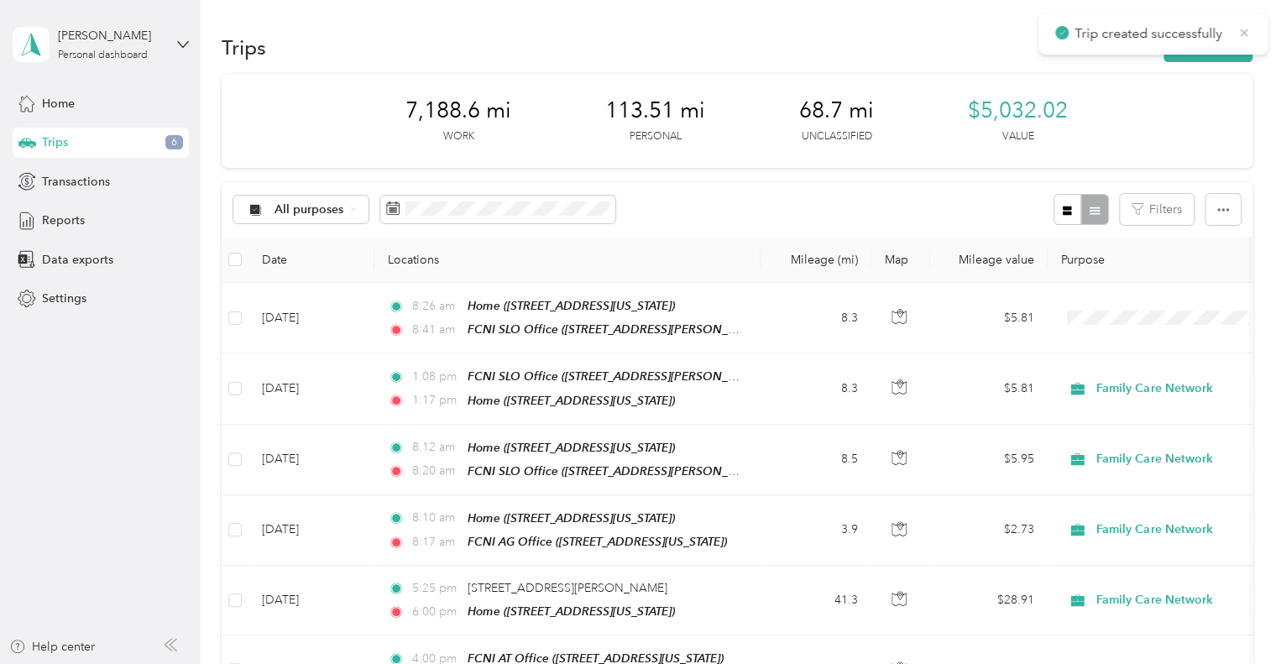
click at [1244, 26] on icon at bounding box center [1244, 32] width 13 height 15
click at [1212, 47] on button "New trip" at bounding box center [1208, 47] width 89 height 29
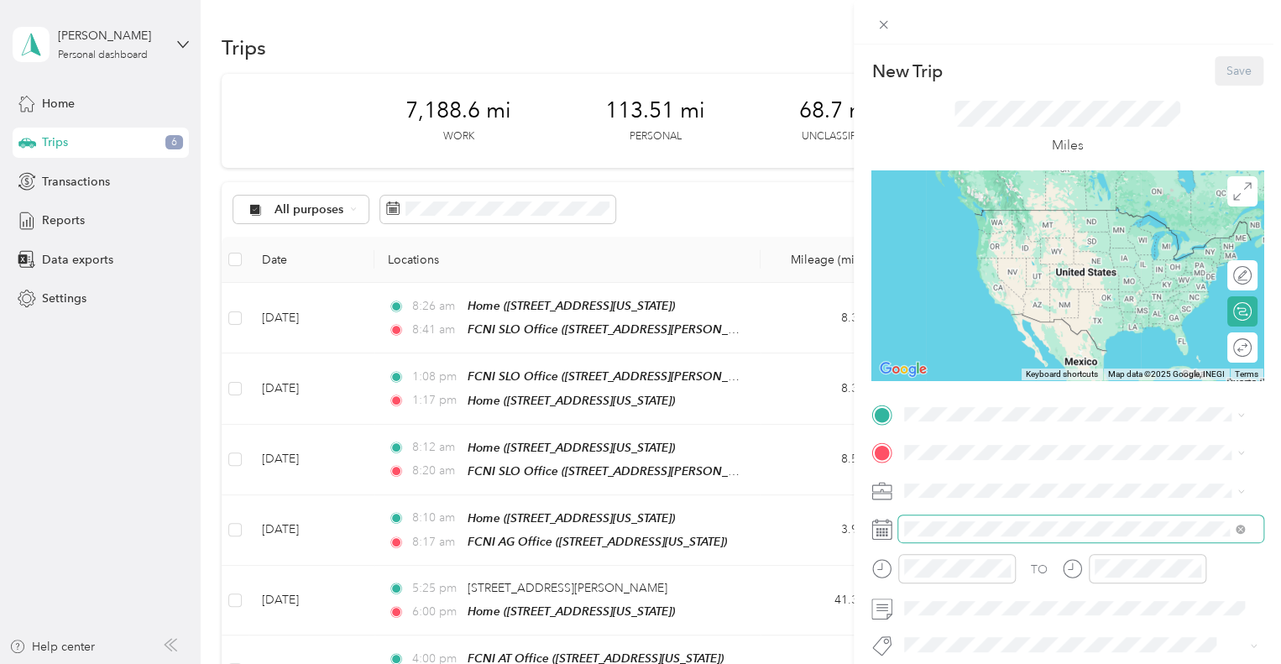
click at [934, 537] on span at bounding box center [1080, 529] width 365 height 27
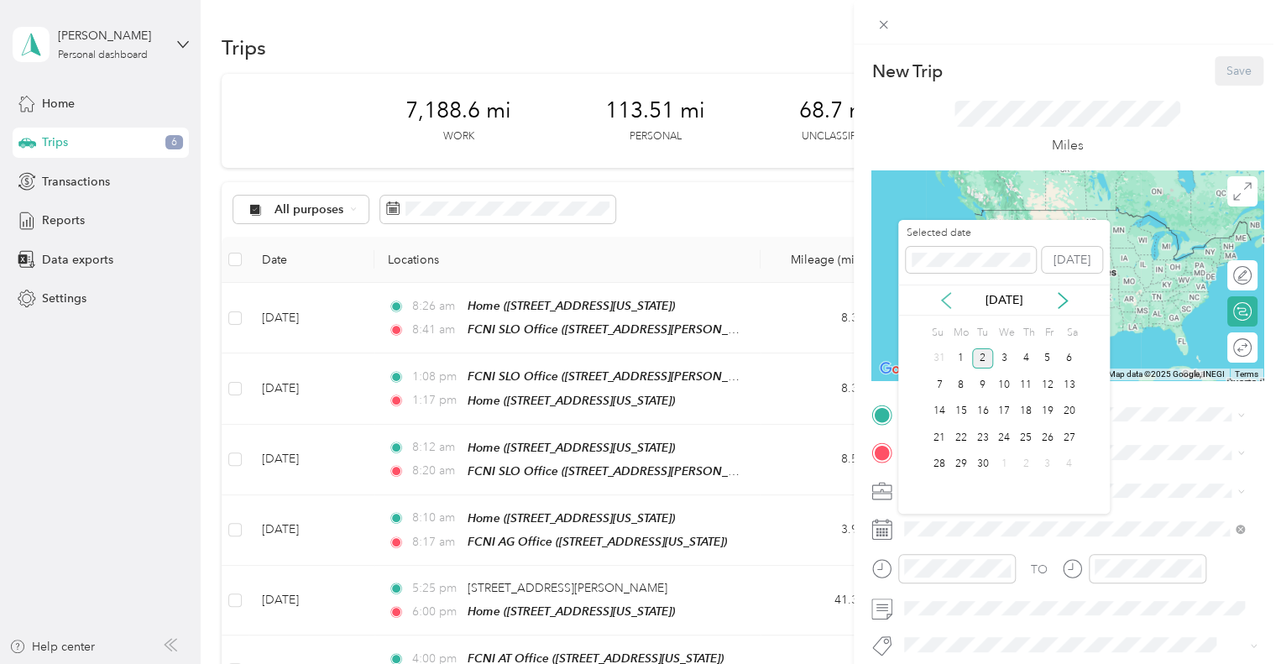
click at [941, 296] on icon at bounding box center [946, 300] width 17 height 17
click at [1030, 456] on div "28" at bounding box center [1026, 464] width 22 height 21
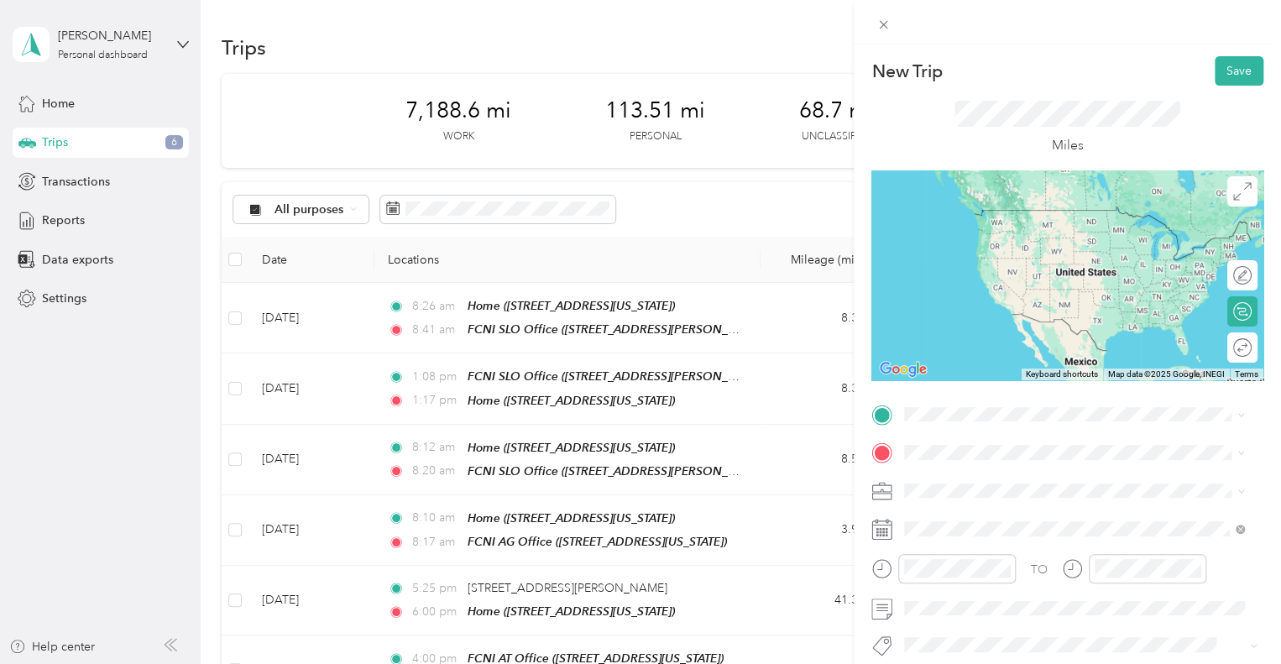
click at [1041, 240] on div "TEAM FCNI AG Office [STREET_ADDRESS][US_STATE]" at bounding box center [1020, 225] width 168 height 41
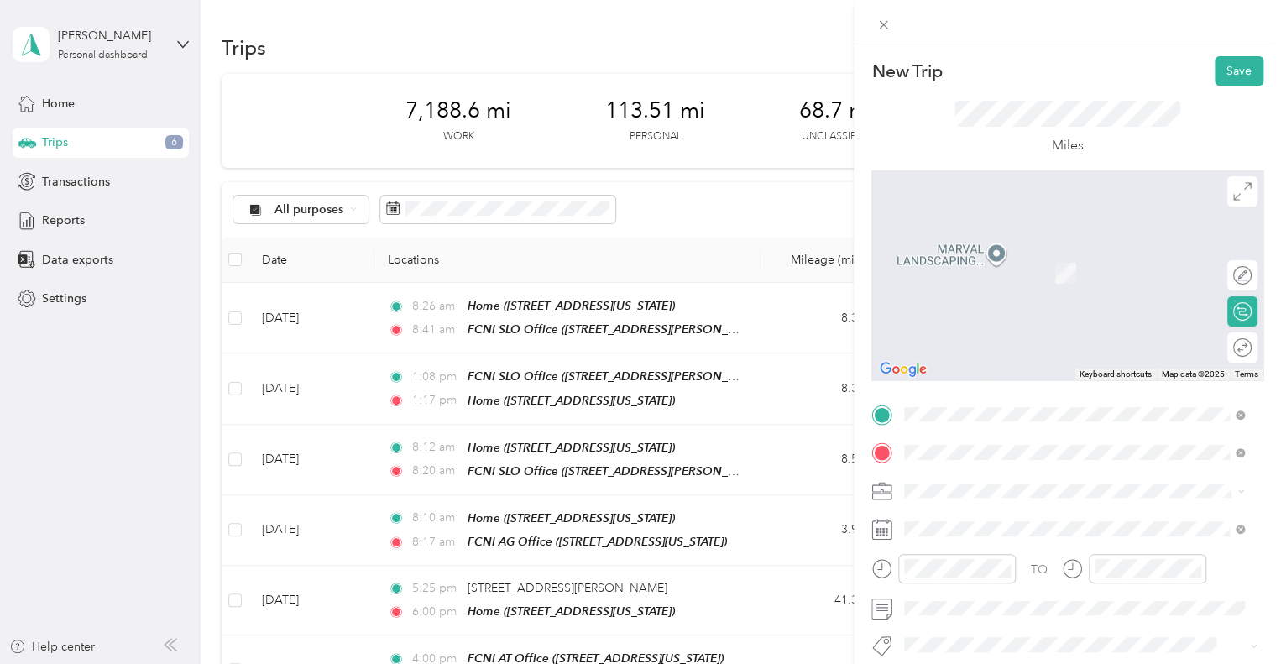
click at [994, 313] on div "Home [STREET_ADDRESS][US_STATE]" at bounding box center [1020, 317] width 168 height 35
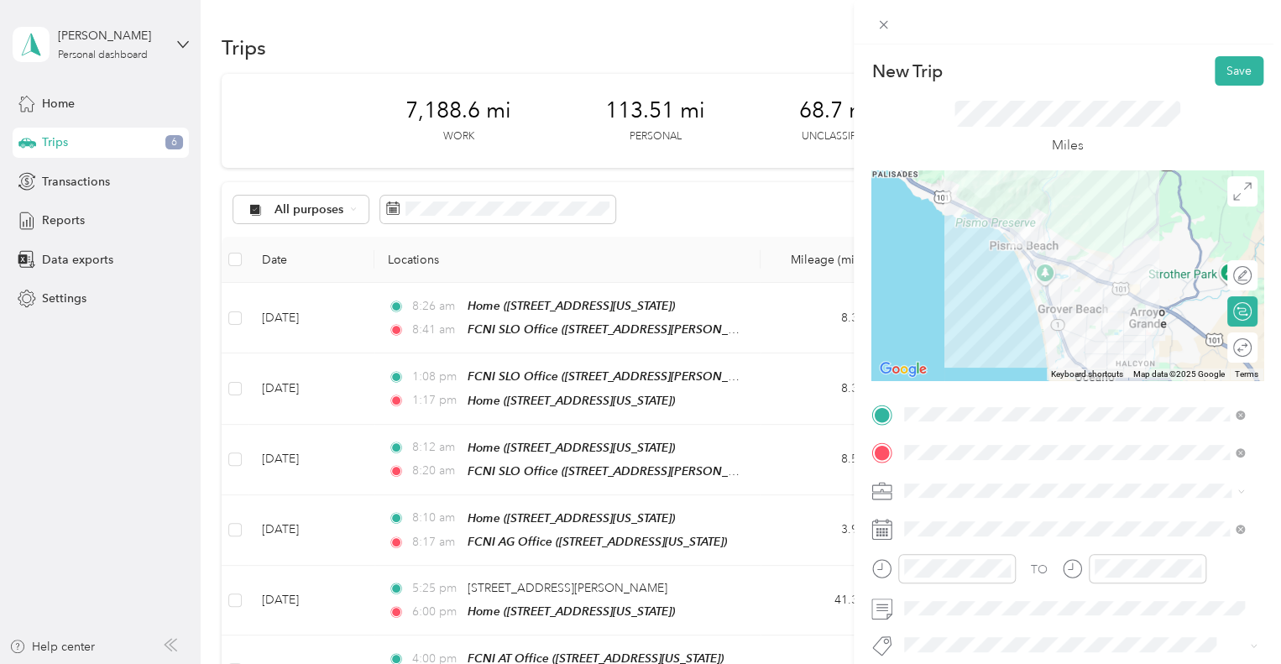
scroll to position [216, 0]
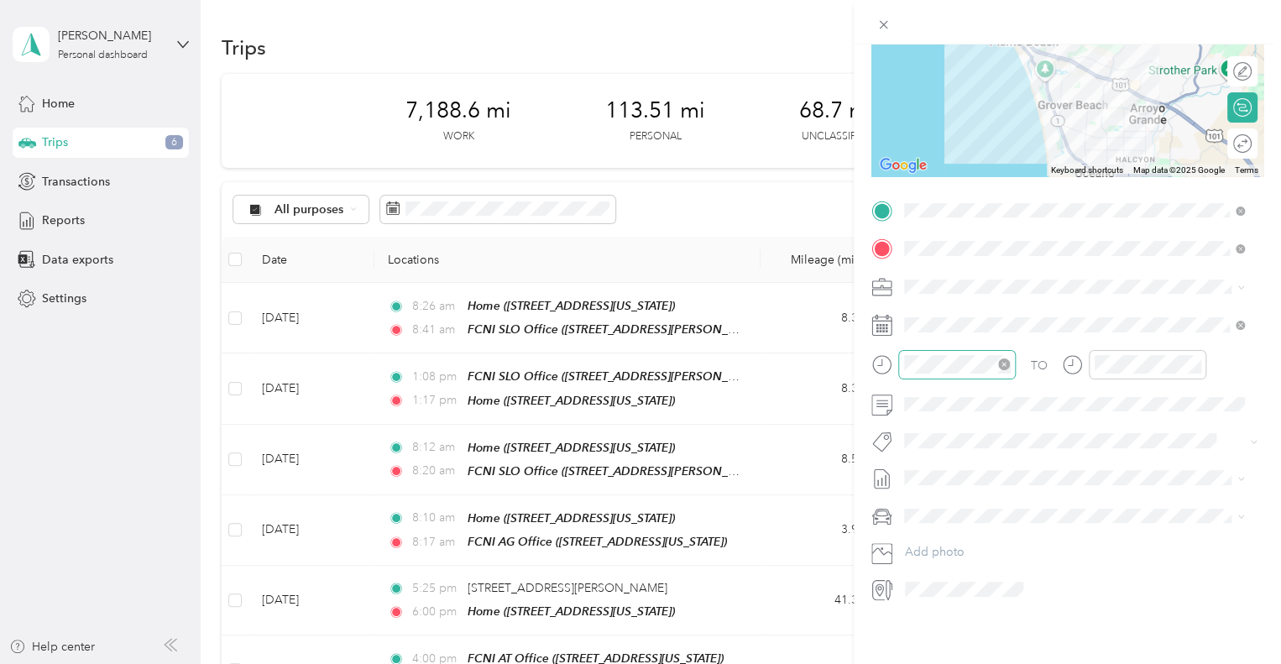
click at [954, 350] on div at bounding box center [957, 364] width 118 height 29
click at [920, 385] on div "04" at bounding box center [922, 382] width 40 height 24
click at [966, 387] on div "00" at bounding box center [970, 389] width 40 height 24
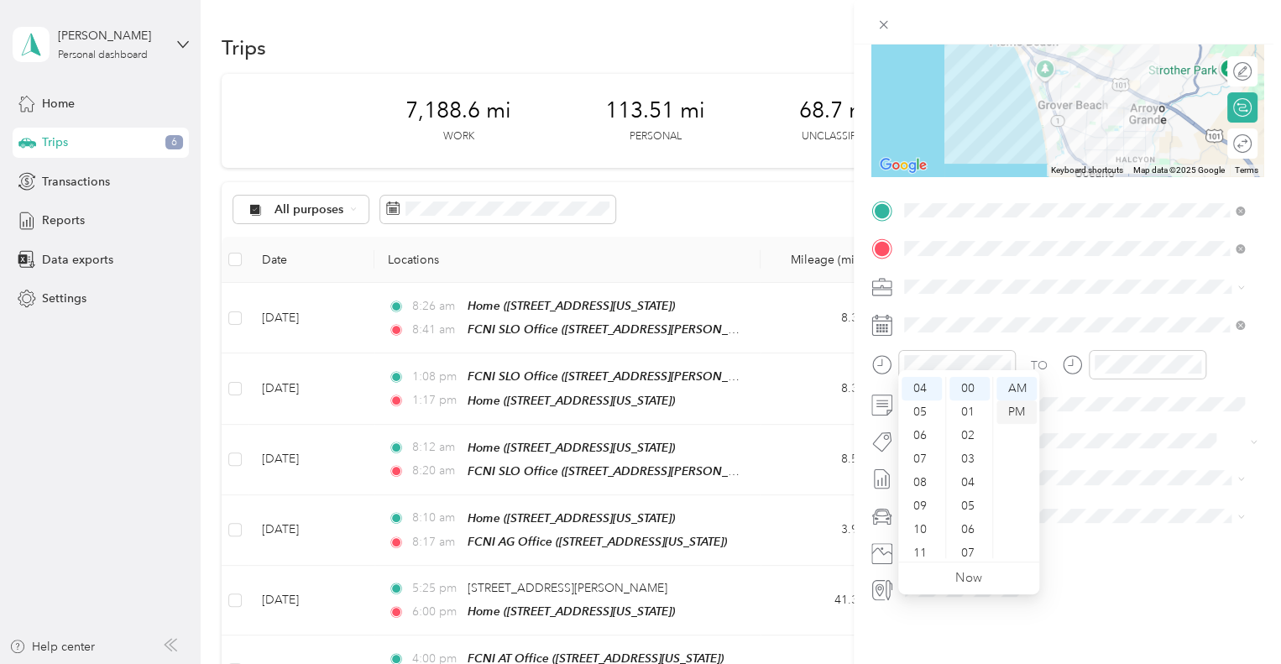
click at [1011, 416] on div "PM" at bounding box center [1017, 413] width 40 height 24
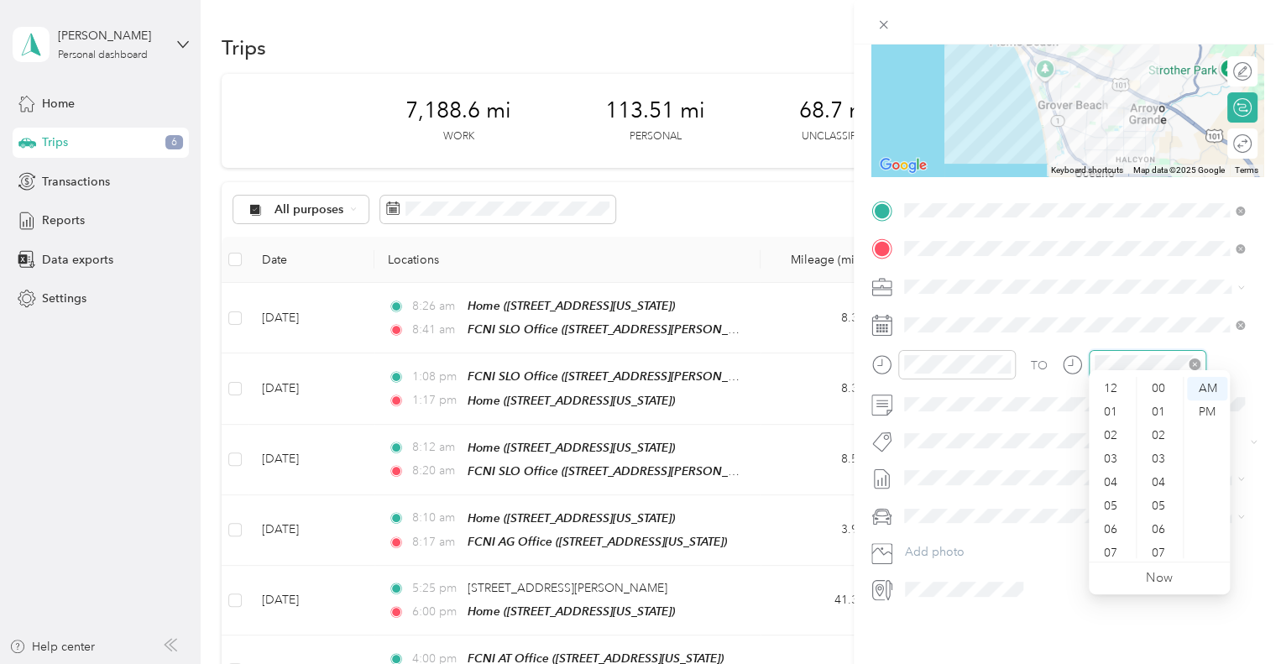
scroll to position [101, 0]
click at [1112, 383] on div "04" at bounding box center [1112, 382] width 40 height 24
click at [1159, 550] on div "07" at bounding box center [1160, 554] width 40 height 24
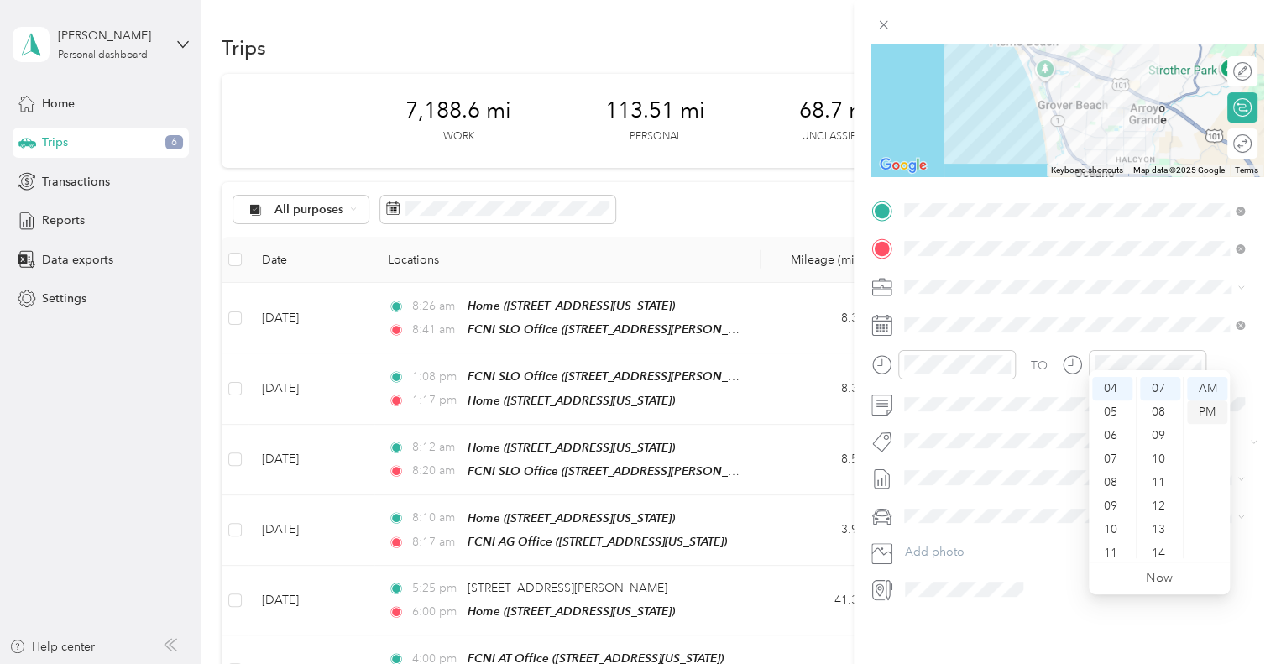
click at [1209, 410] on div "PM" at bounding box center [1207, 413] width 40 height 24
click at [927, 449] on button "Hsp" at bounding box center [931, 458] width 42 height 21
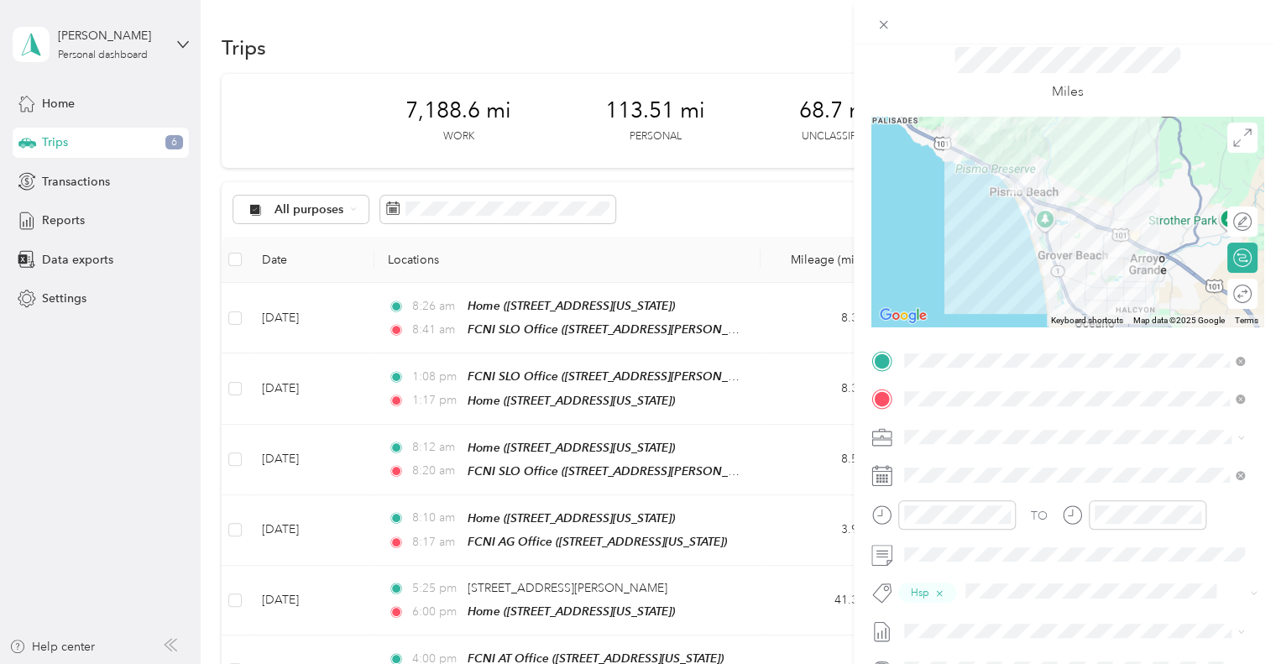
scroll to position [0, 0]
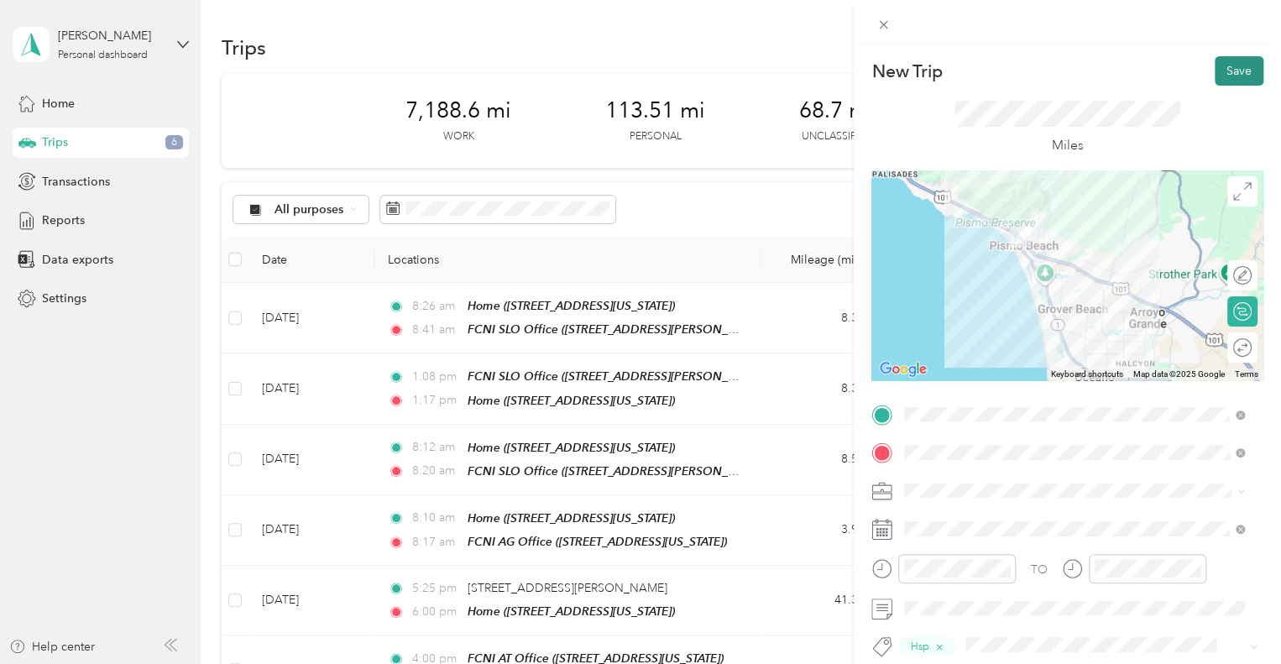
click at [1230, 67] on button "Save" at bounding box center [1239, 70] width 49 height 29
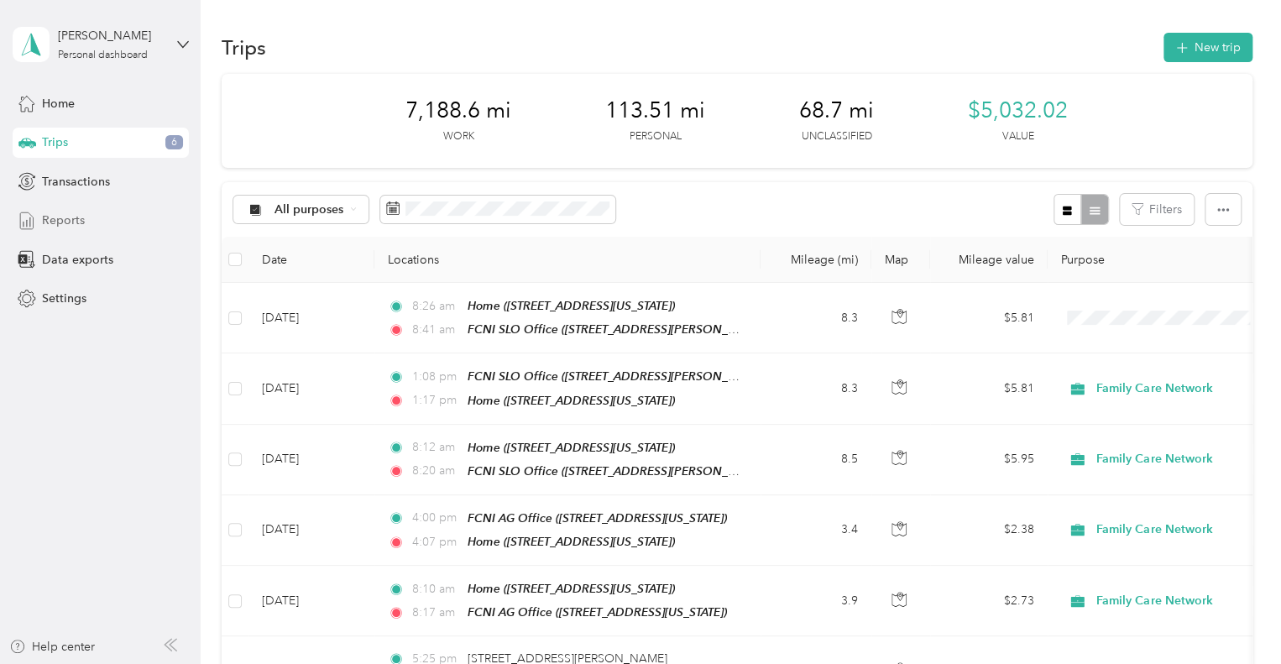
click at [92, 217] on div "Reports" at bounding box center [101, 221] width 176 height 30
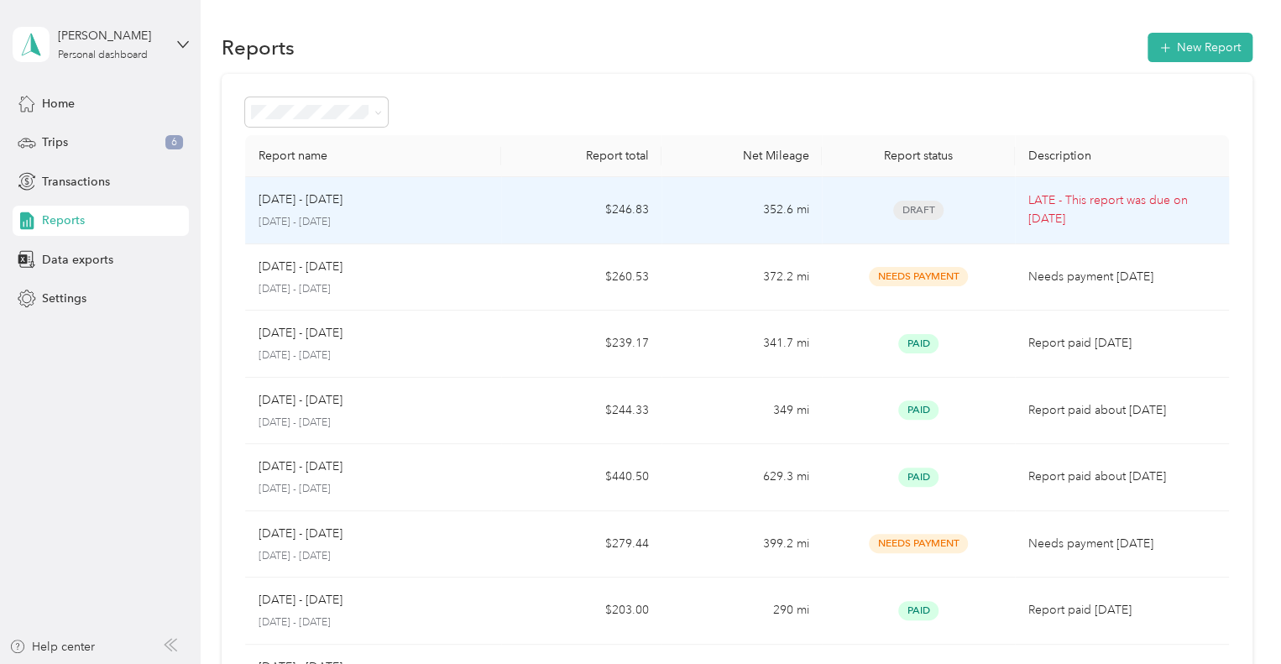
click at [524, 204] on td "$246.83" at bounding box center [581, 210] width 160 height 67
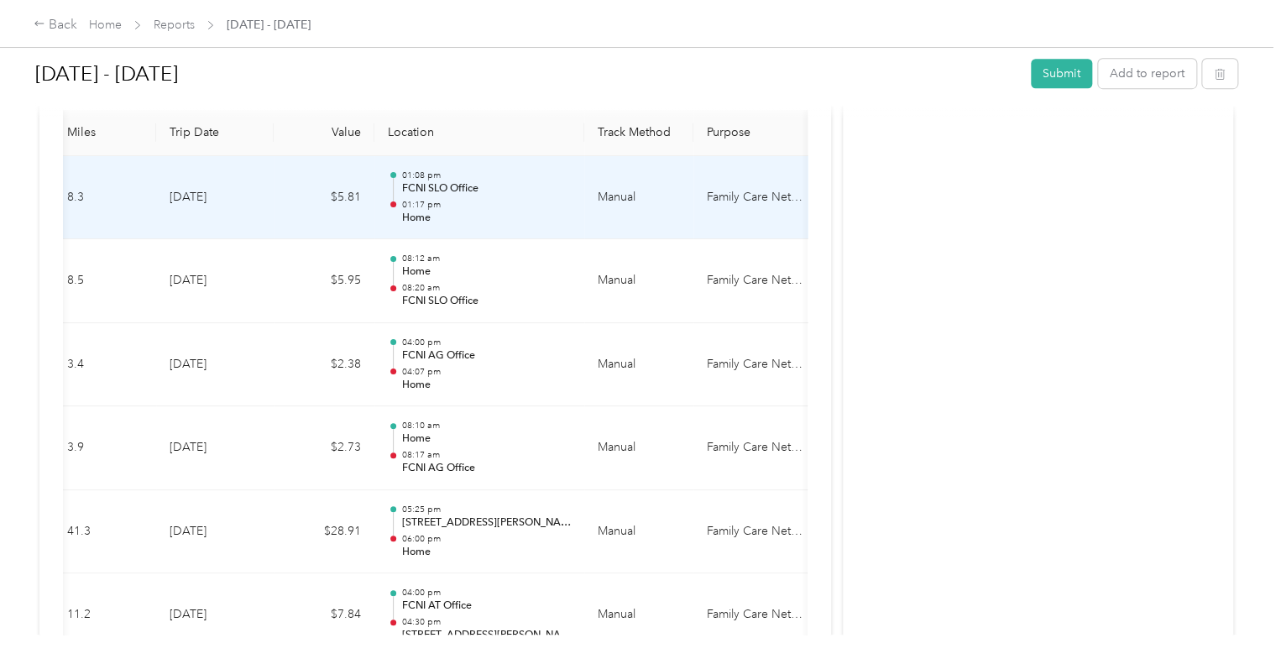
scroll to position [0, 37]
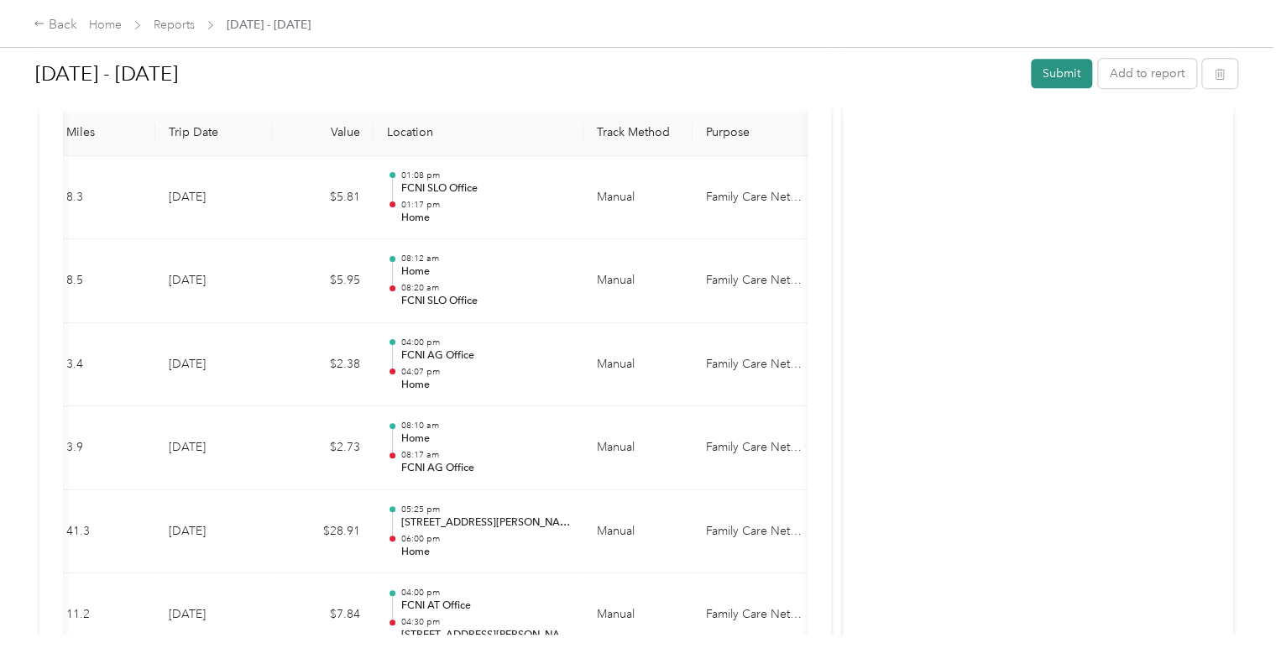
click at [1061, 71] on button "Submit" at bounding box center [1061, 73] width 61 height 29
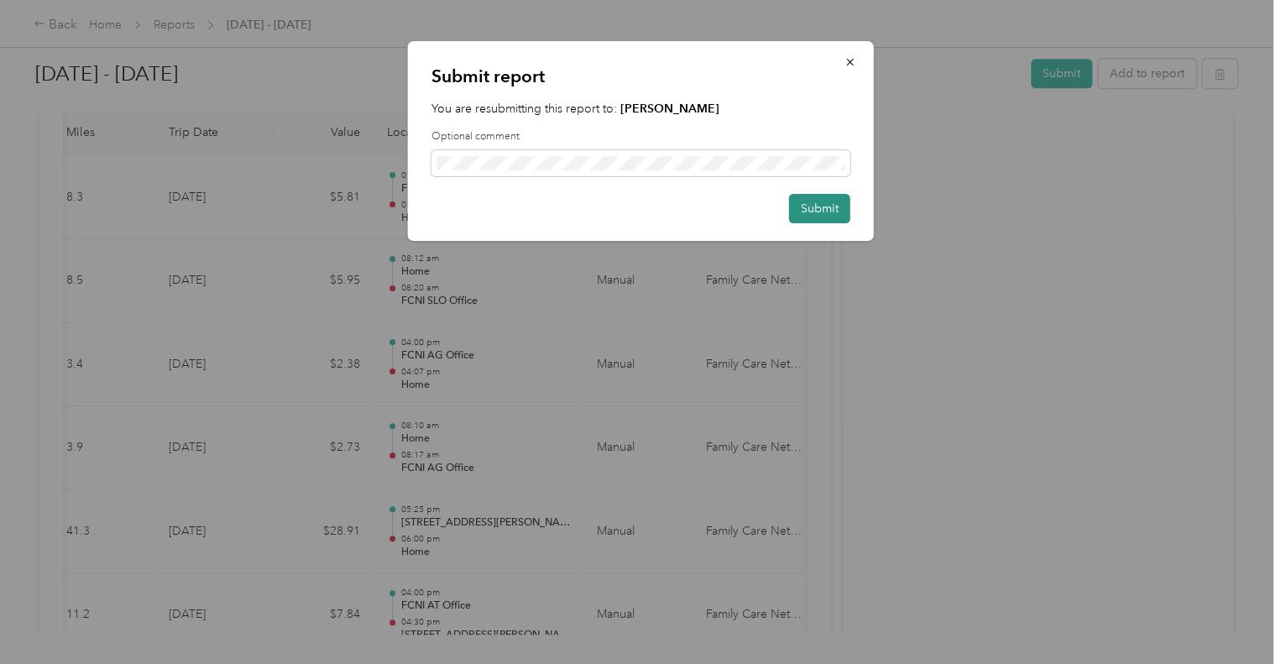
click at [835, 207] on button "Submit" at bounding box center [819, 208] width 61 height 29
